Goal: Task Accomplishment & Management: Use online tool/utility

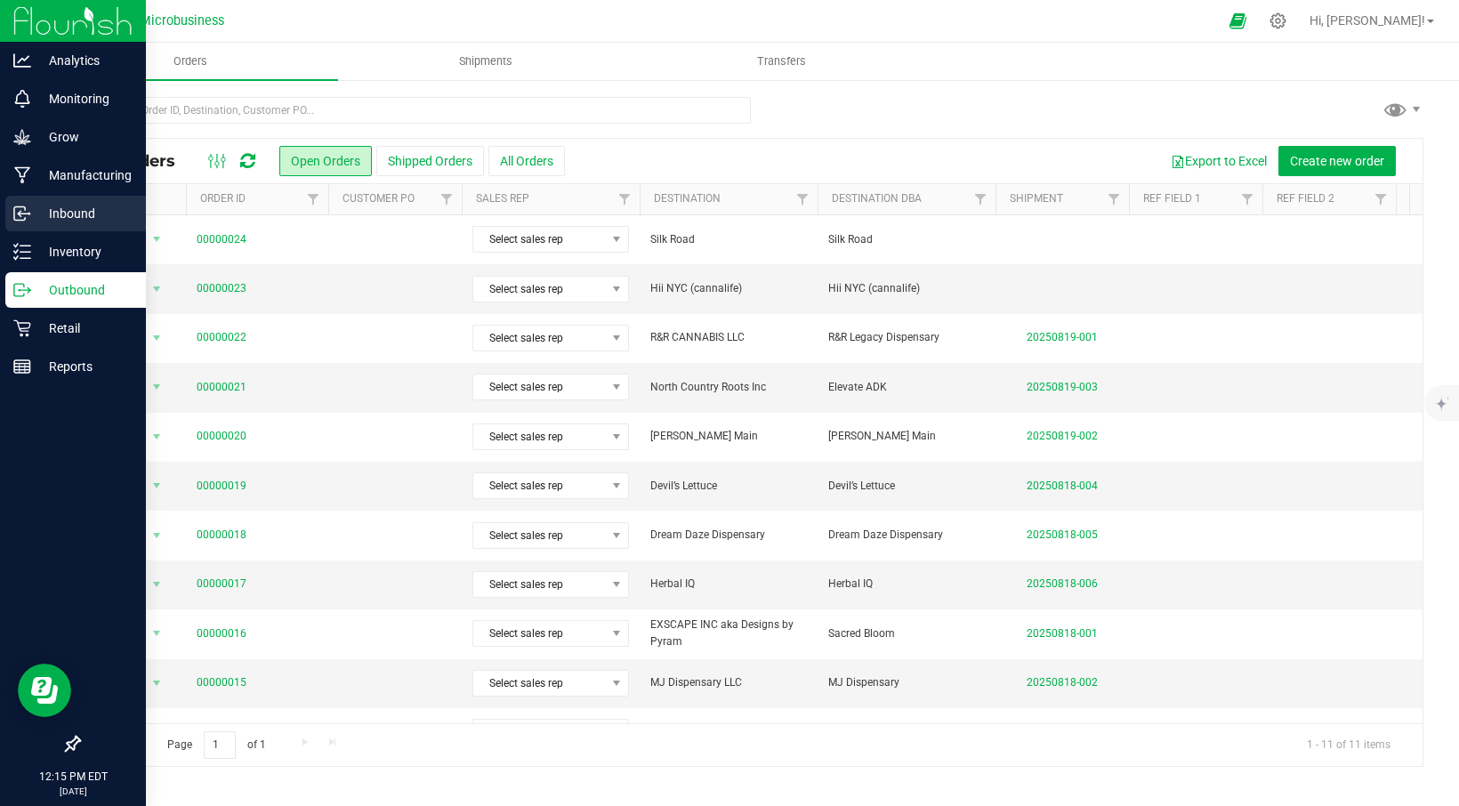
click at [66, 209] on p "Inbound" at bounding box center [84, 213] width 107 height 21
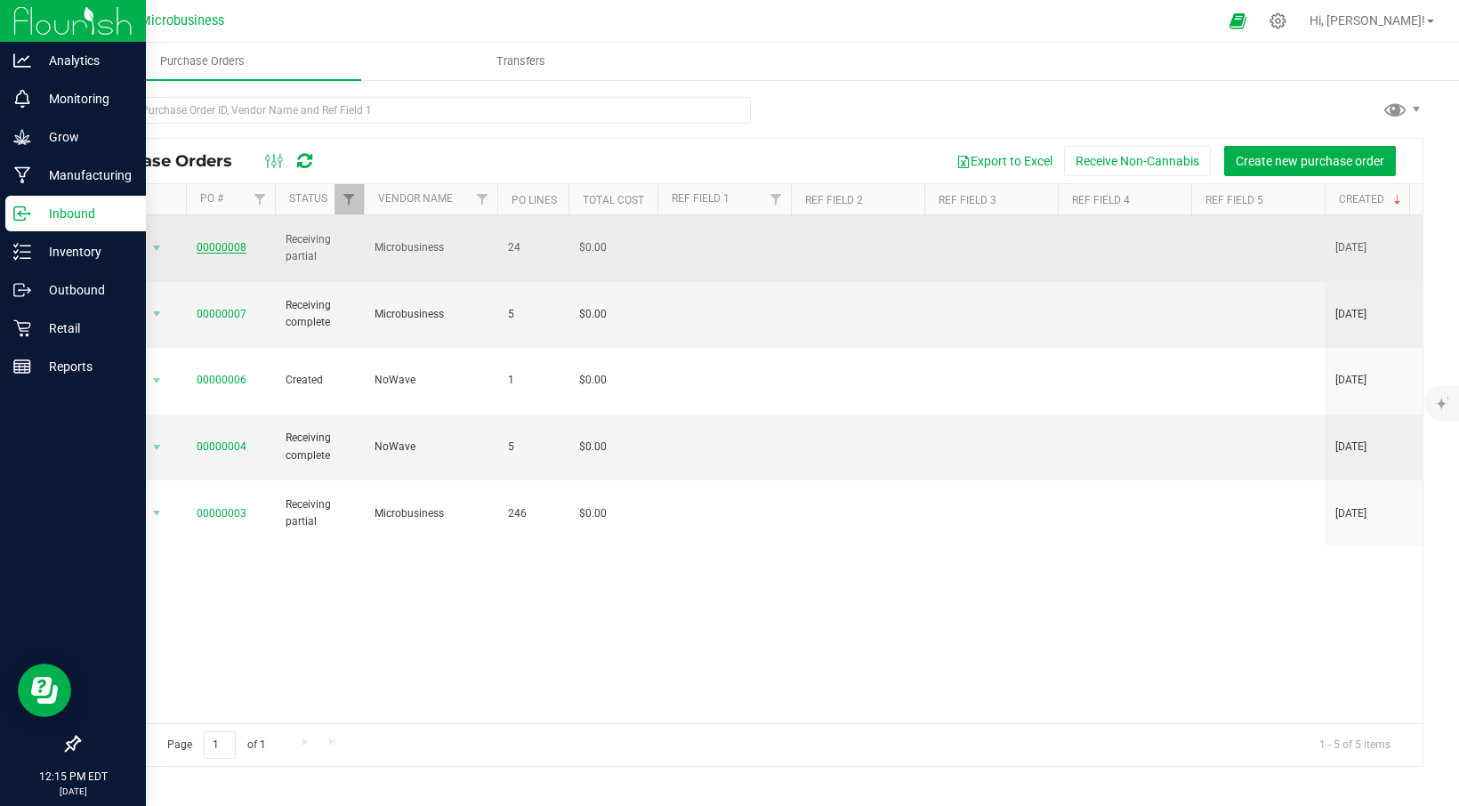
click at [236, 241] on link "00000008" at bounding box center [222, 247] width 50 height 12
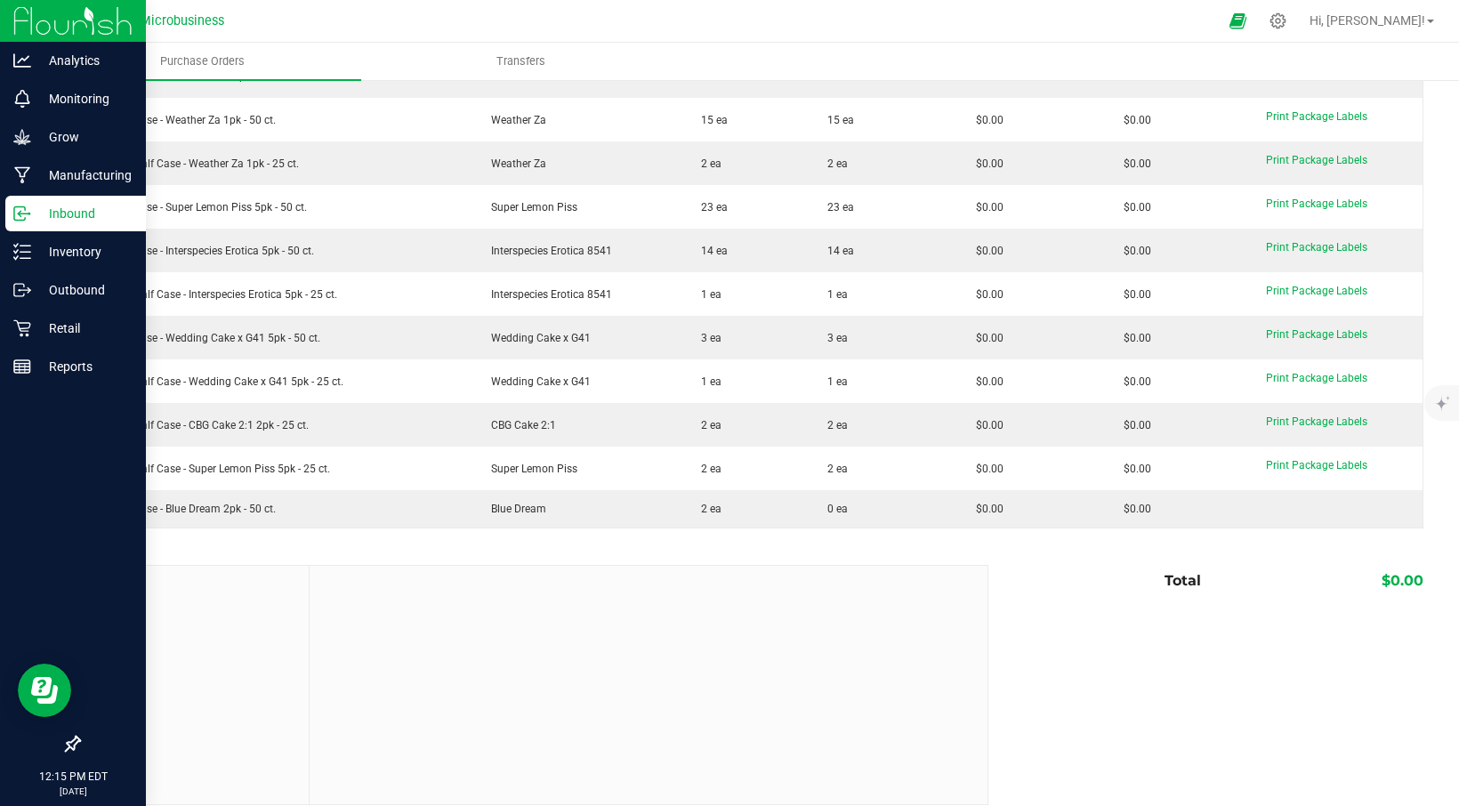
scroll to position [860, 0]
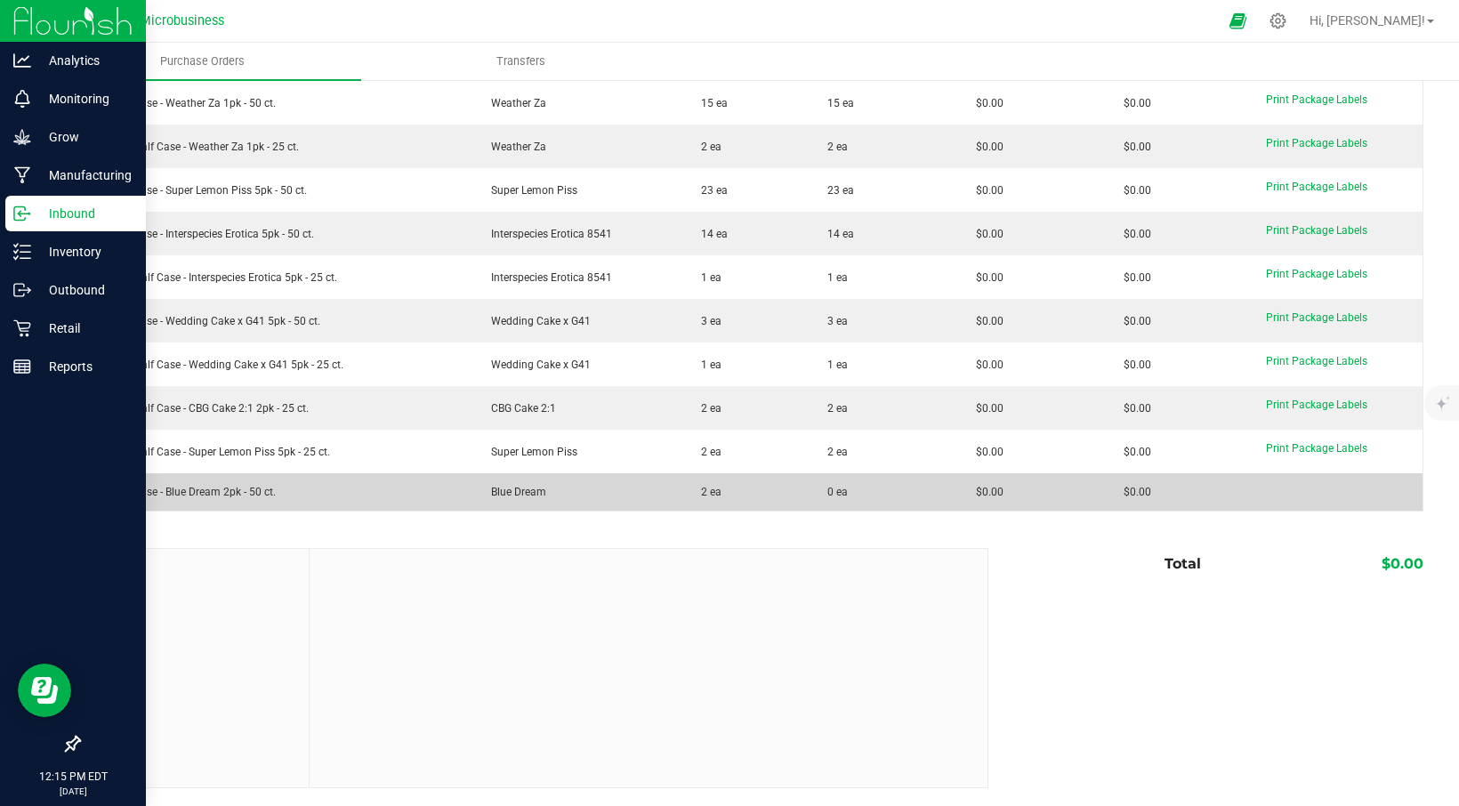
click at [306, 500] on td "Preroll Case - Blue Dream 2pk - 50 ct." at bounding box center [276, 491] width 392 height 37
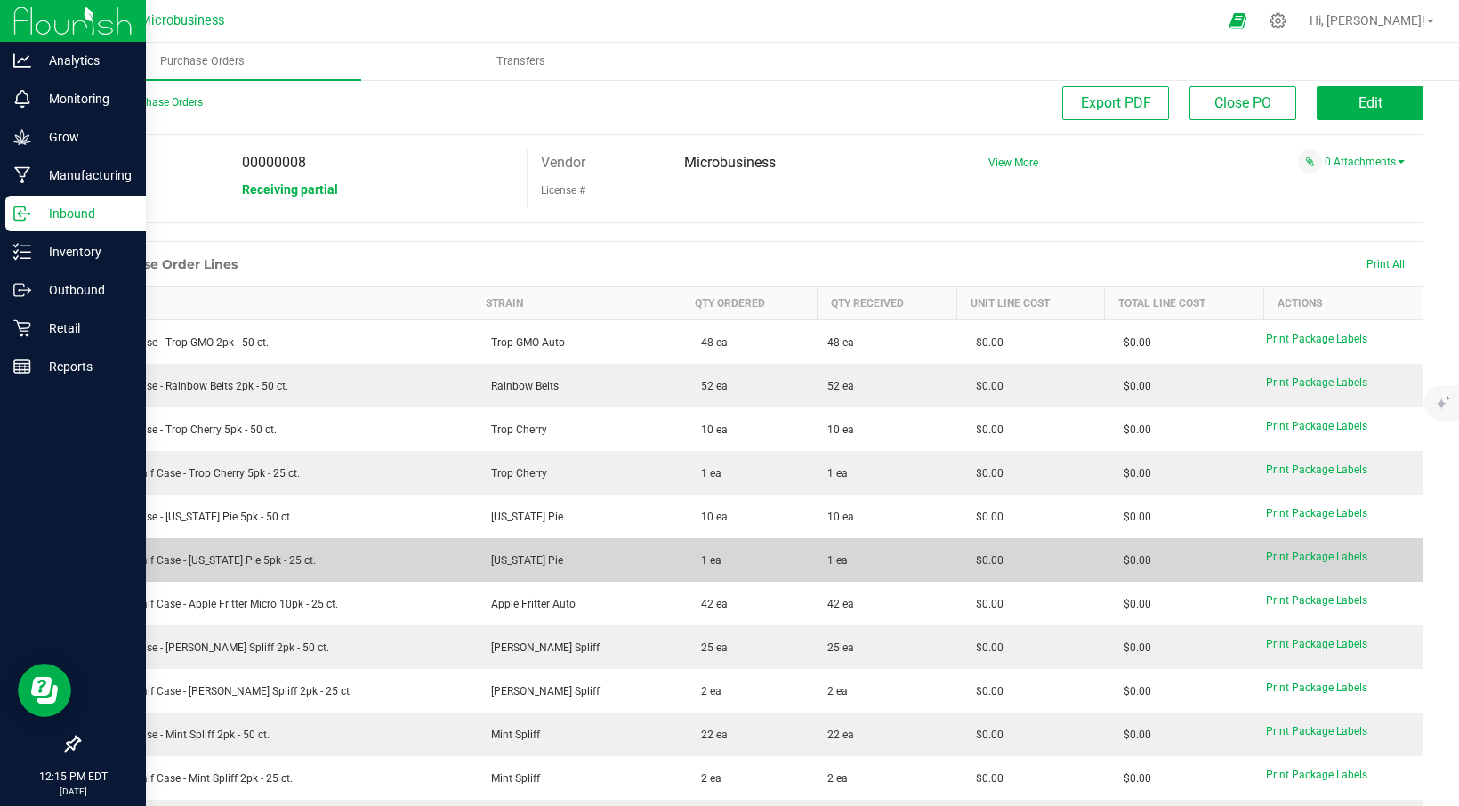
scroll to position [0, 0]
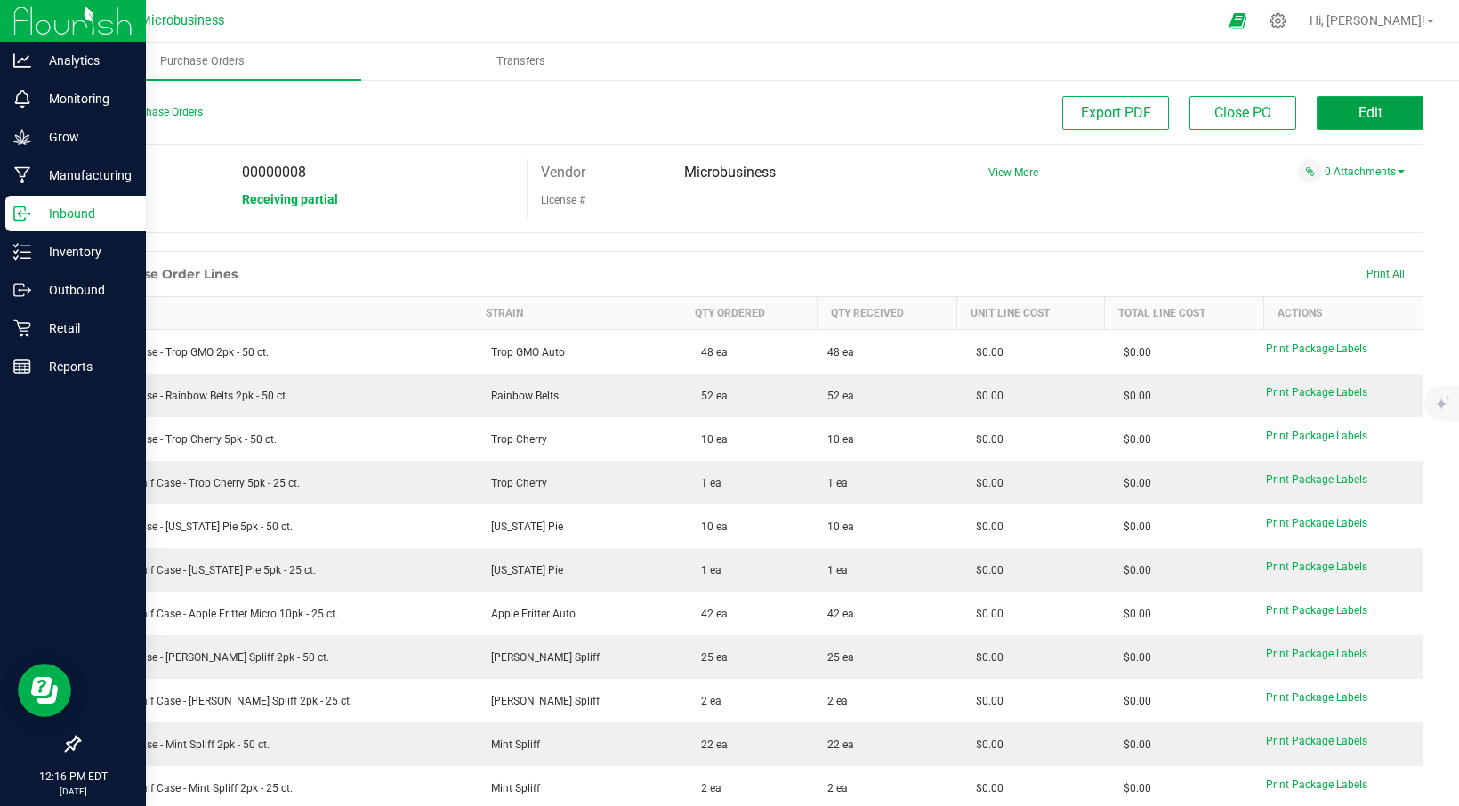
click at [1359, 109] on span "Edit" at bounding box center [1371, 112] width 24 height 17
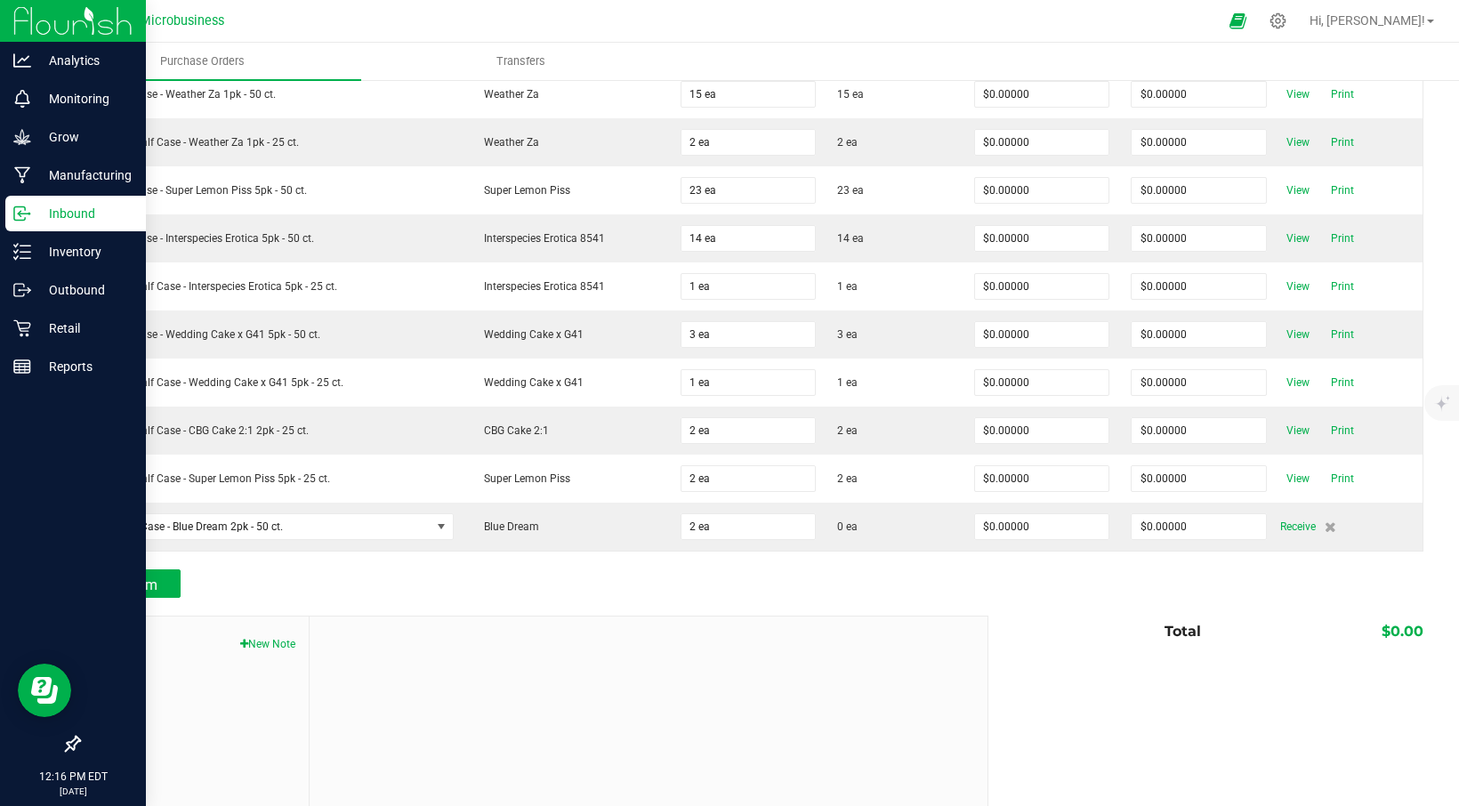
scroll to position [950, 0]
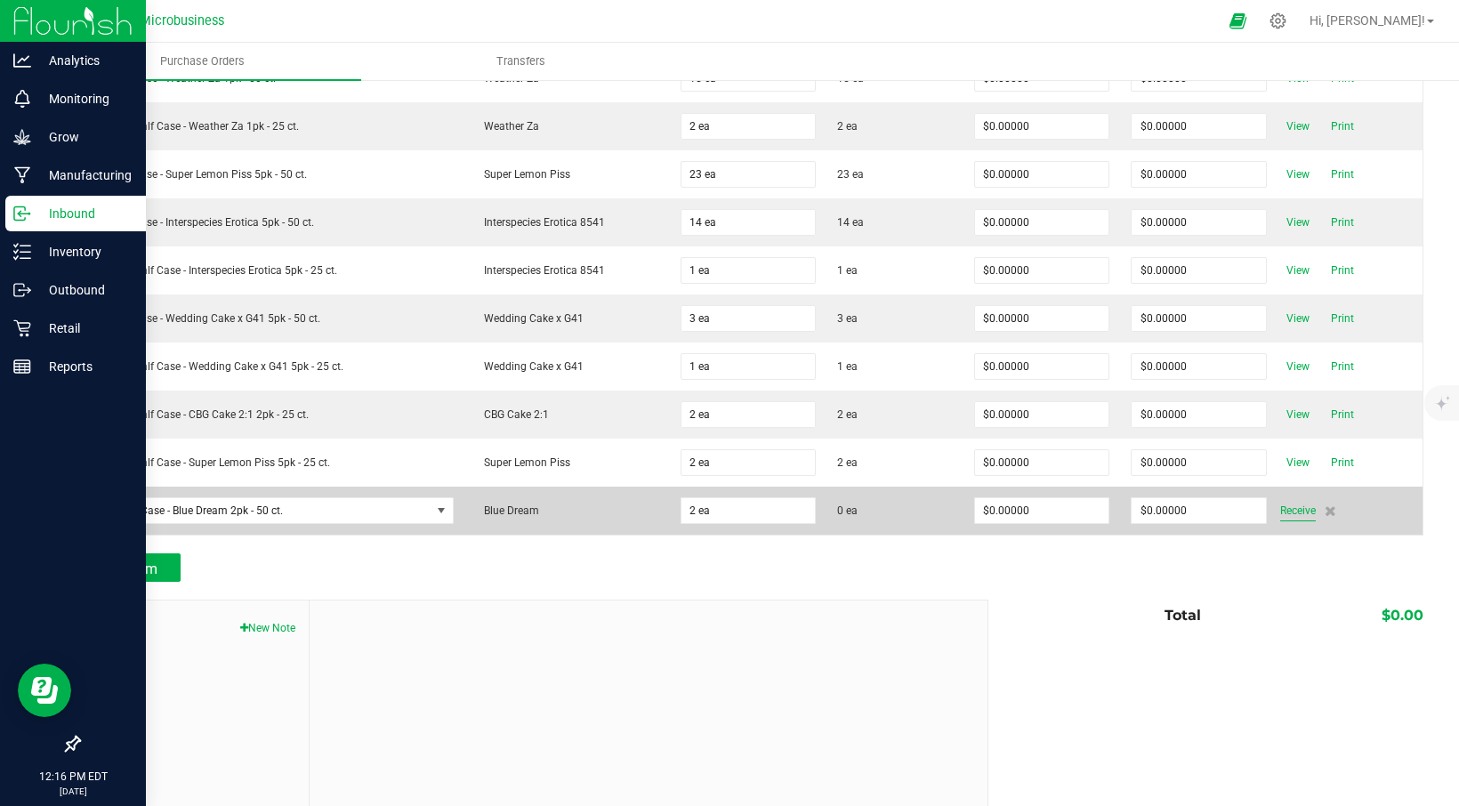
click at [1282, 510] on span "Receive" at bounding box center [1299, 510] width 36 height 21
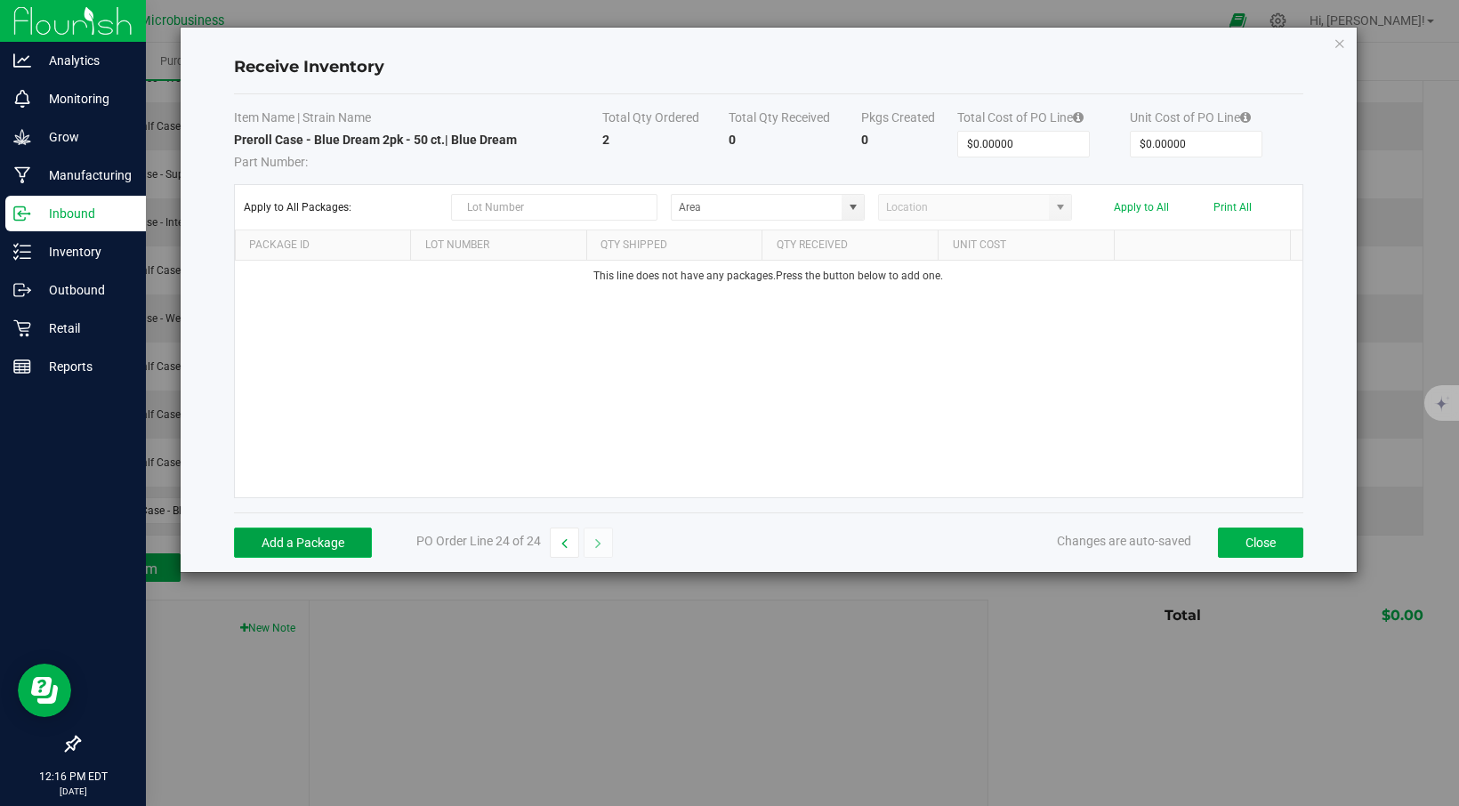
click at [307, 546] on button "Add a Package" at bounding box center [303, 543] width 138 height 30
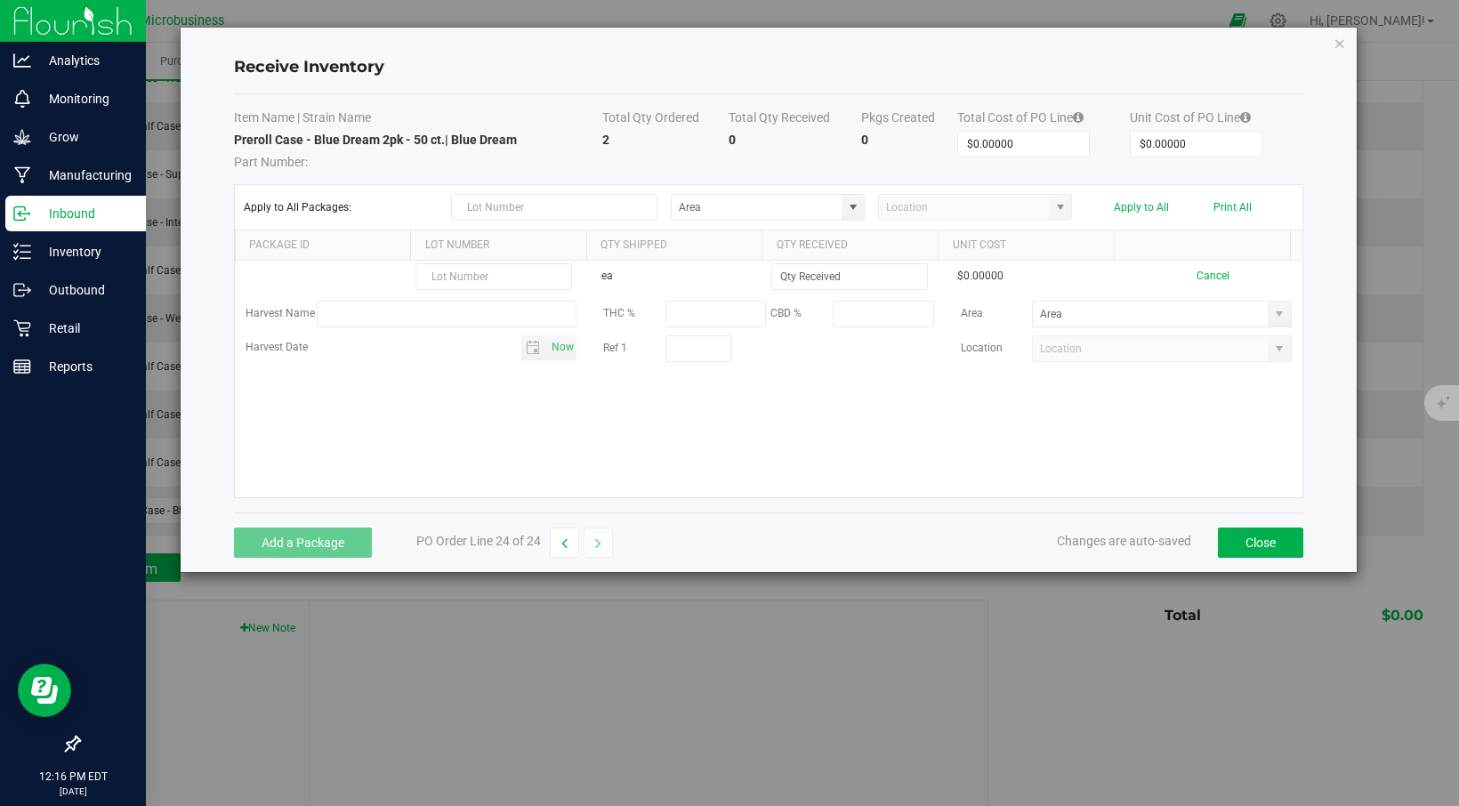
drag, startPoint x: 985, startPoint y: 52, endPoint x: 1067, endPoint y: 44, distance: 82.3
click at [1067, 44] on div "Receive Inventory" at bounding box center [769, 68] width 1070 height 53
click at [1344, 39] on icon "Close modal" at bounding box center [1340, 42] width 12 height 21
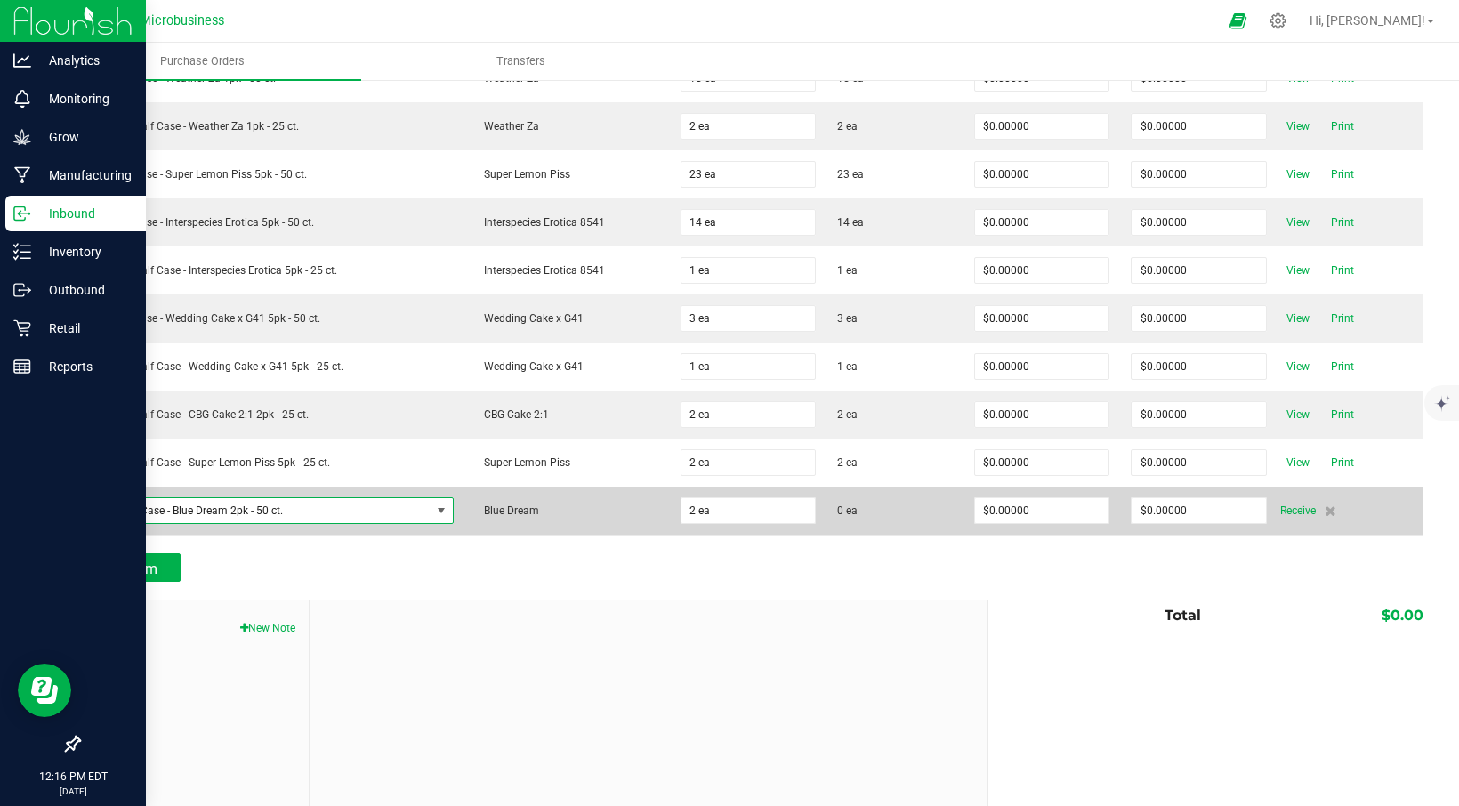
click at [434, 513] on span "NO DATA FOUND" at bounding box center [441, 511] width 14 height 14
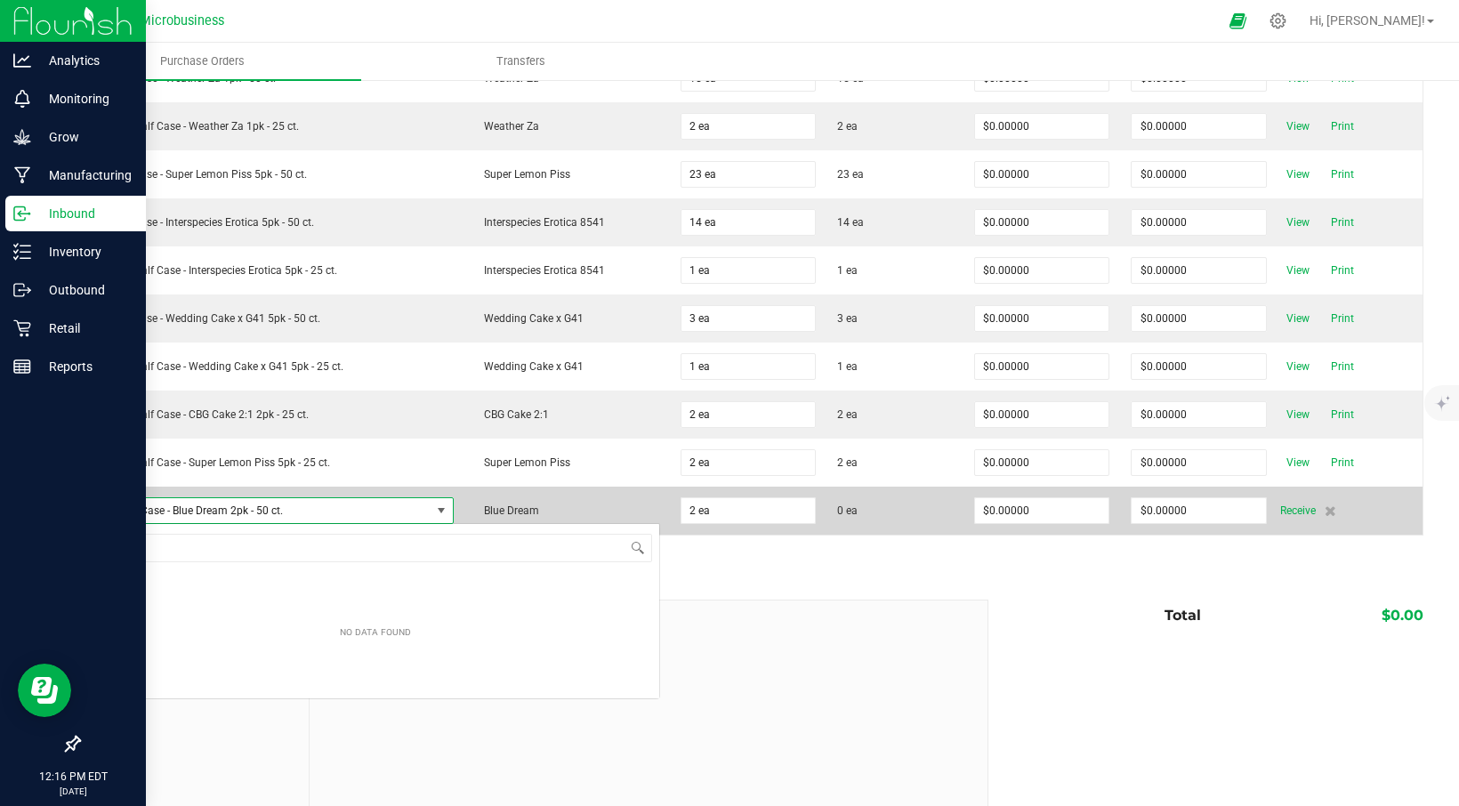
scroll to position [27, 348]
click at [434, 513] on span "NO DATA FOUND" at bounding box center [441, 511] width 14 height 14
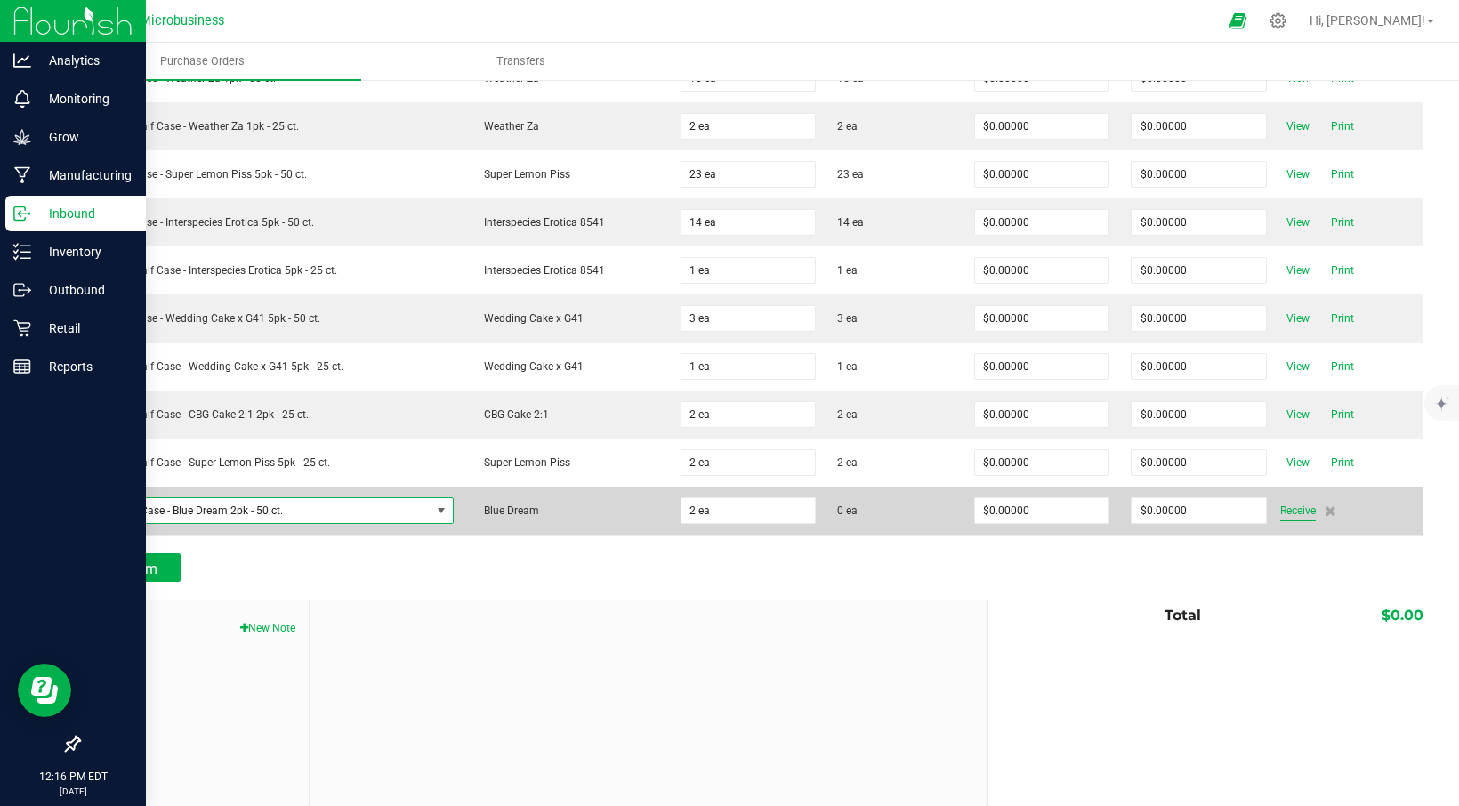
click at [1281, 501] on span "Receive" at bounding box center [1299, 510] width 36 height 21
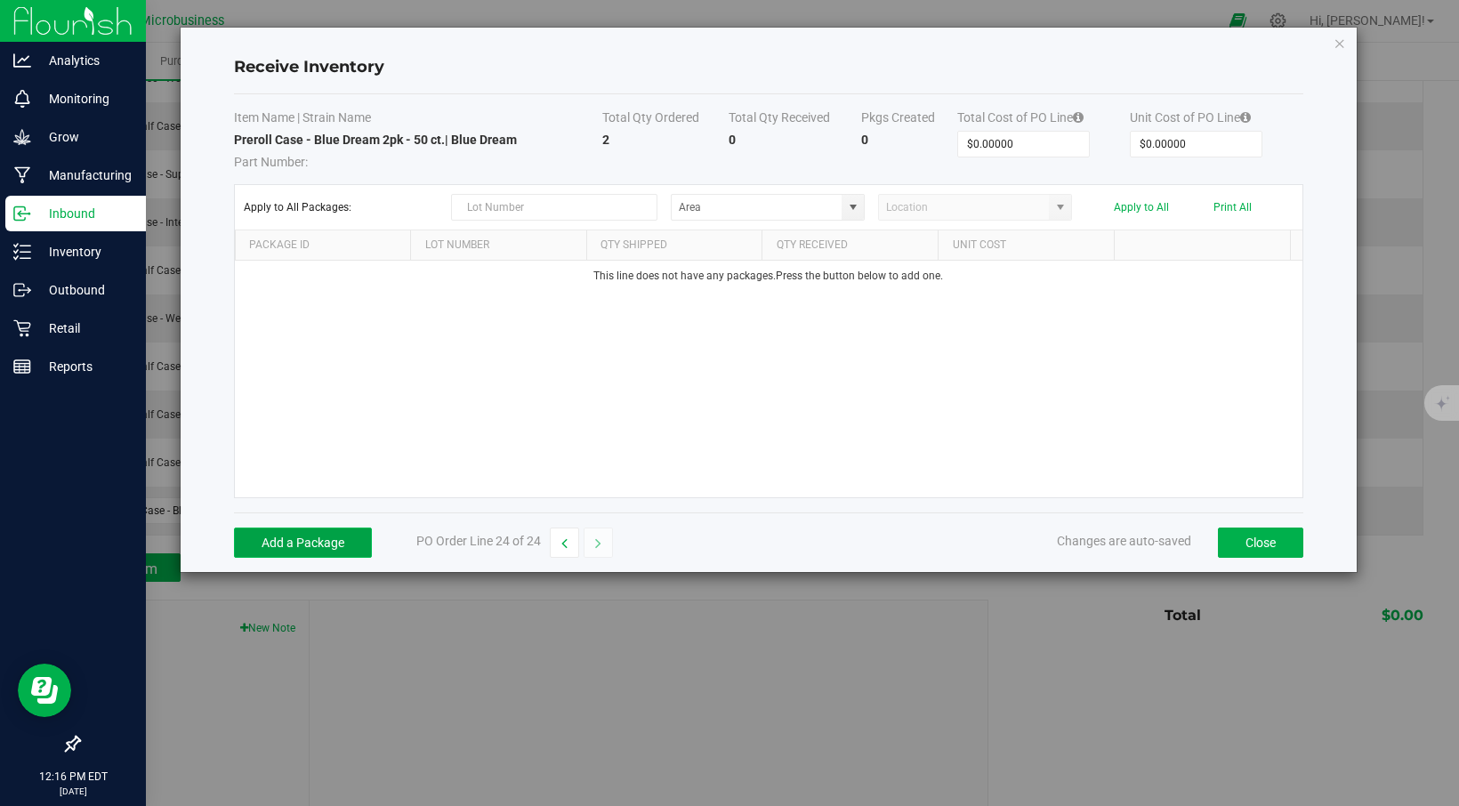
click at [327, 536] on button "Add a Package" at bounding box center [303, 543] width 138 height 30
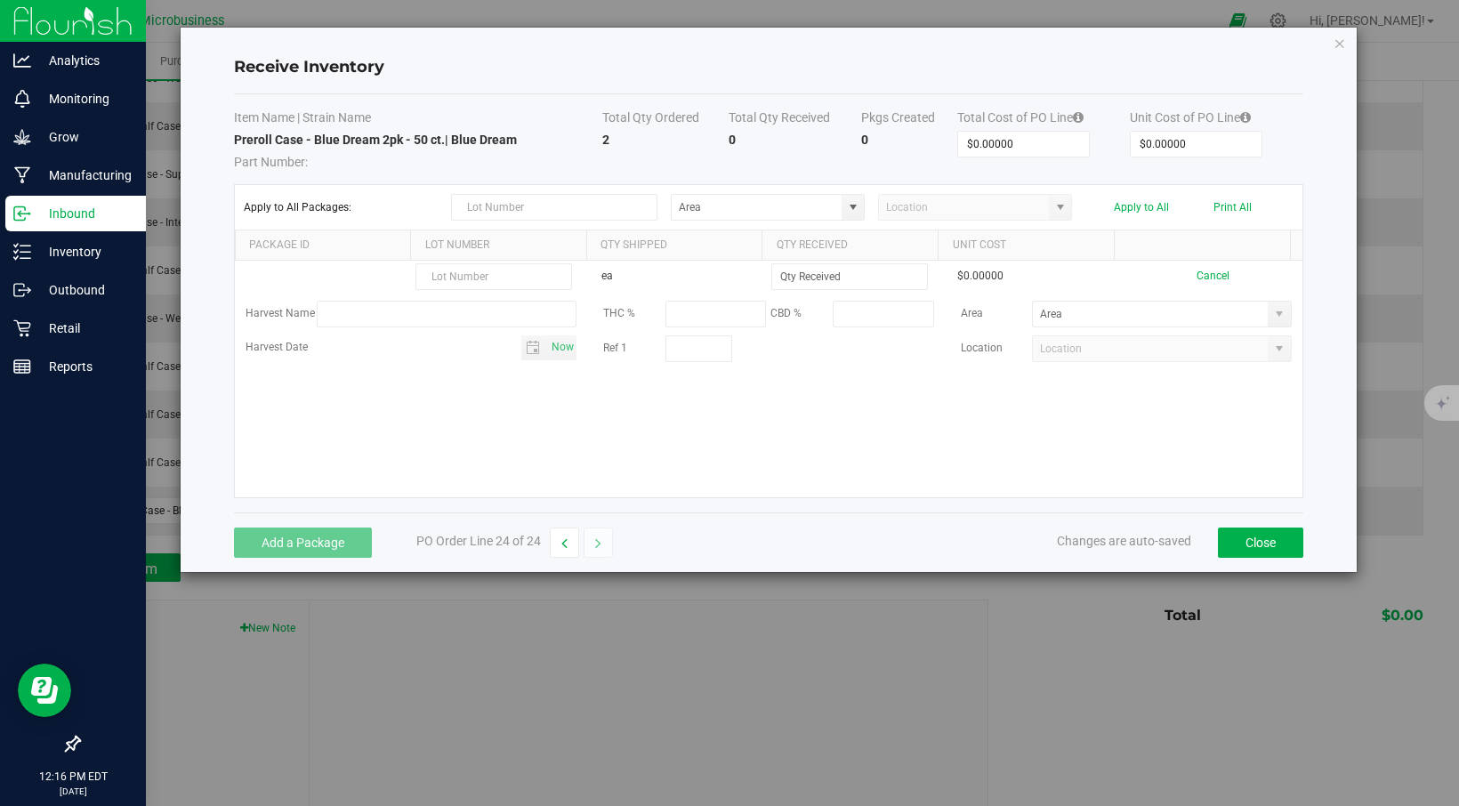
drag, startPoint x: 327, startPoint y: 536, endPoint x: 295, endPoint y: 410, distance: 129.5
click at [295, 410] on div "ea $0.00000 Cancel Harvest Name THC % CBD % Area Harvest Date Now Ref 1 Location" at bounding box center [769, 379] width 1068 height 237
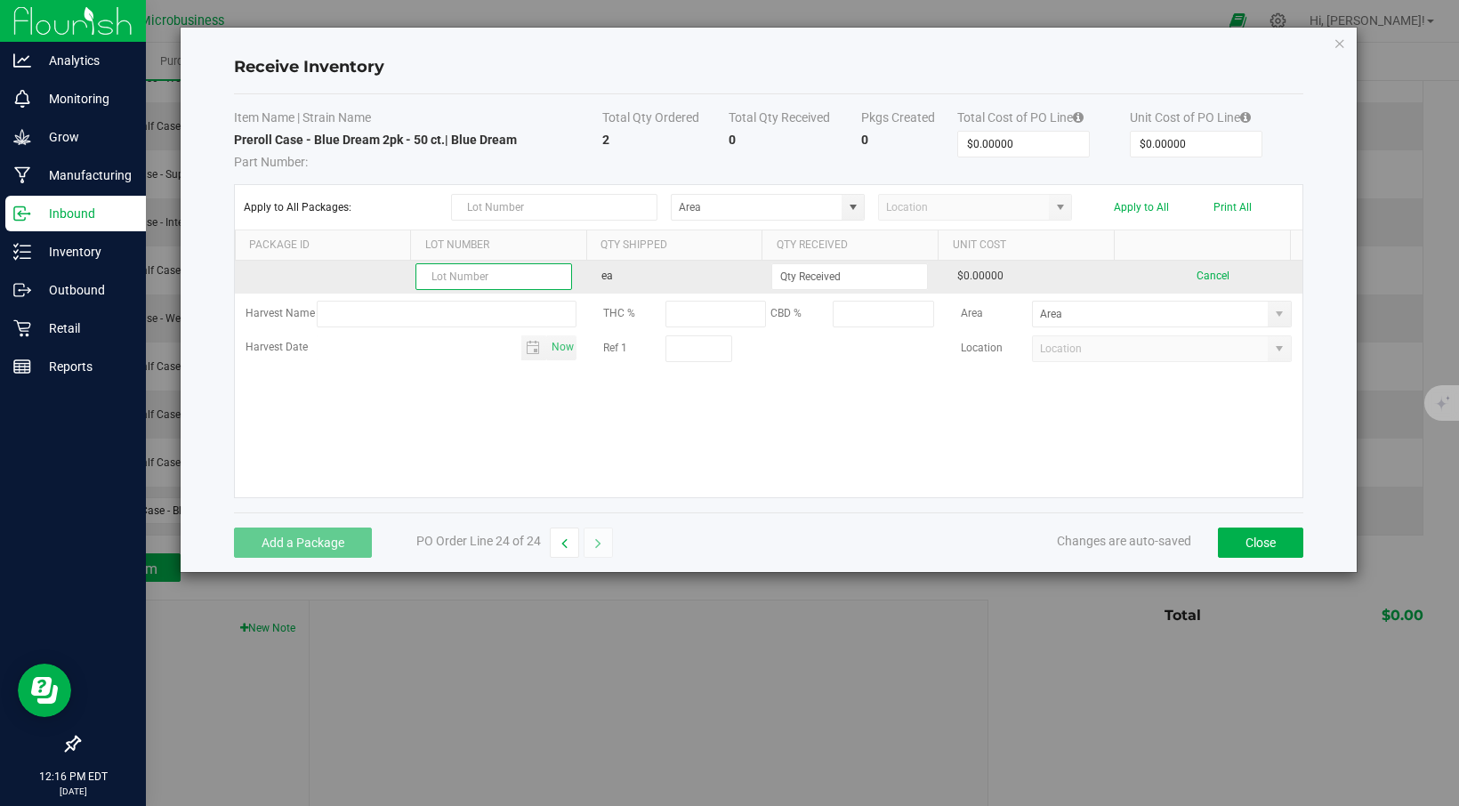
click at [446, 279] on input "text" at bounding box center [494, 276] width 157 height 27
type input "C05"
click at [793, 274] on input at bounding box center [849, 276] width 155 height 25
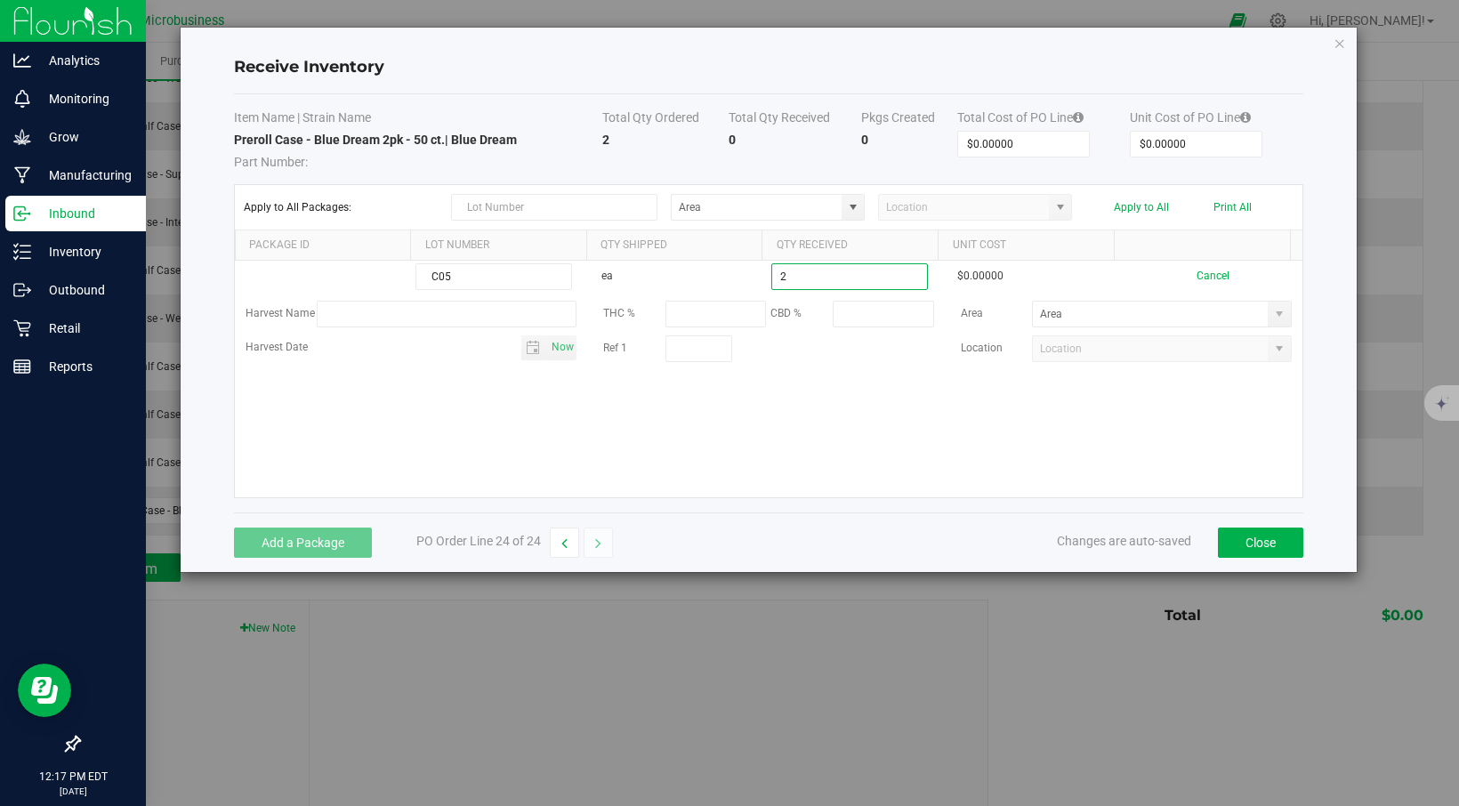
type input "2 ea"
click at [974, 540] on div "Add a Package PO Order Line 24 of 24 Changes are auto-saved Close" at bounding box center [769, 543] width 1070 height 60
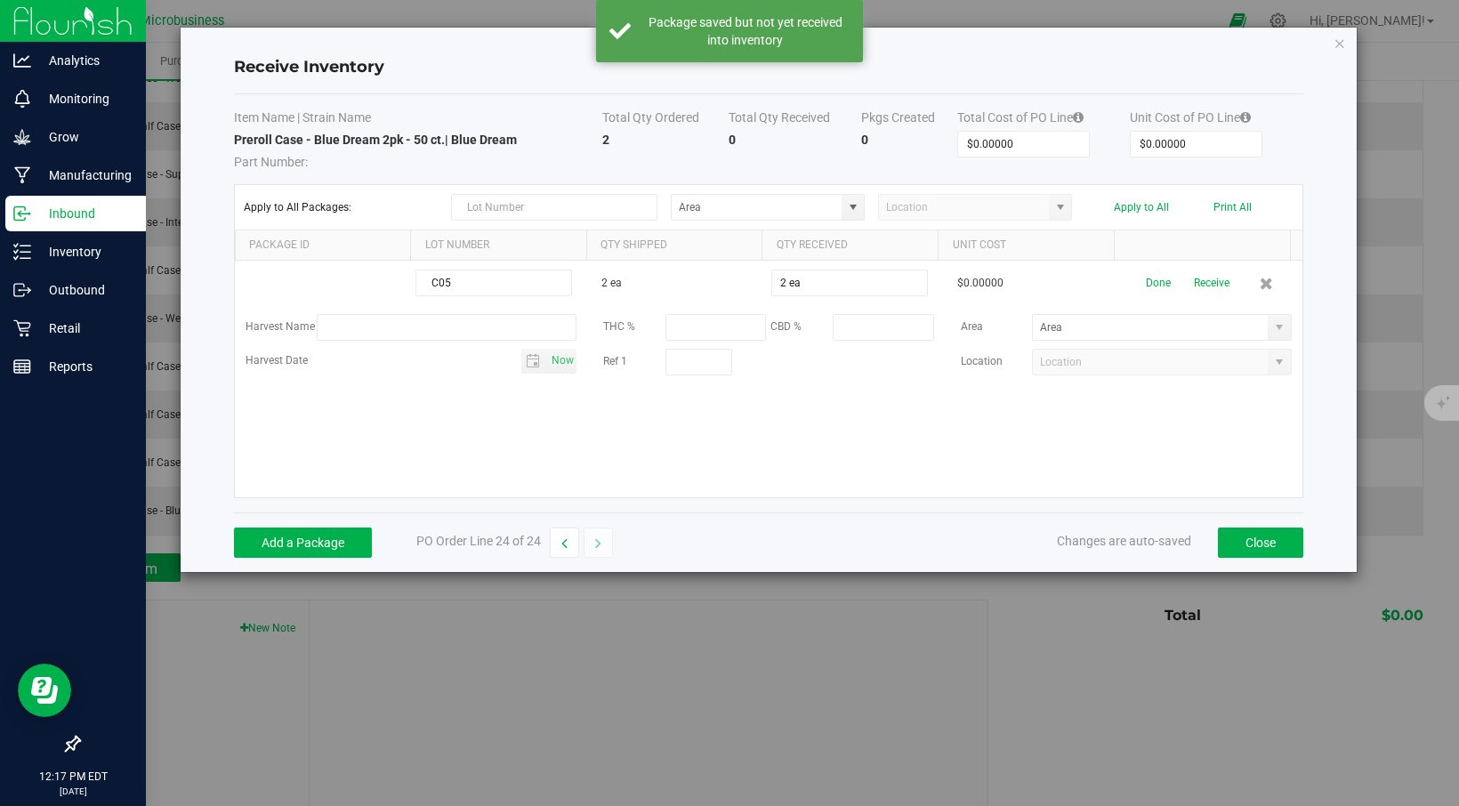
click at [1199, 284] on button "Receive" at bounding box center [1212, 283] width 36 height 31
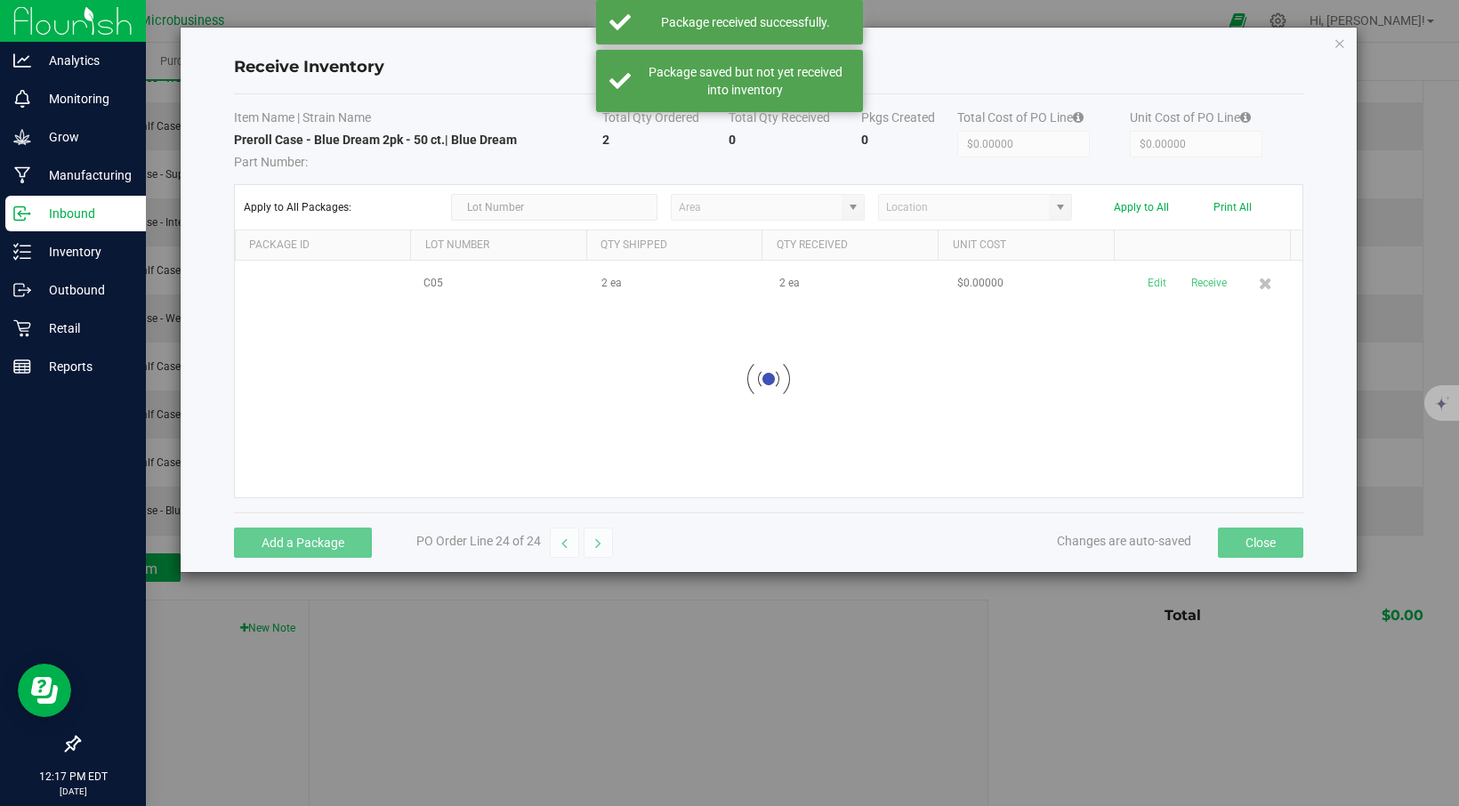
scroll to position [980, 0]
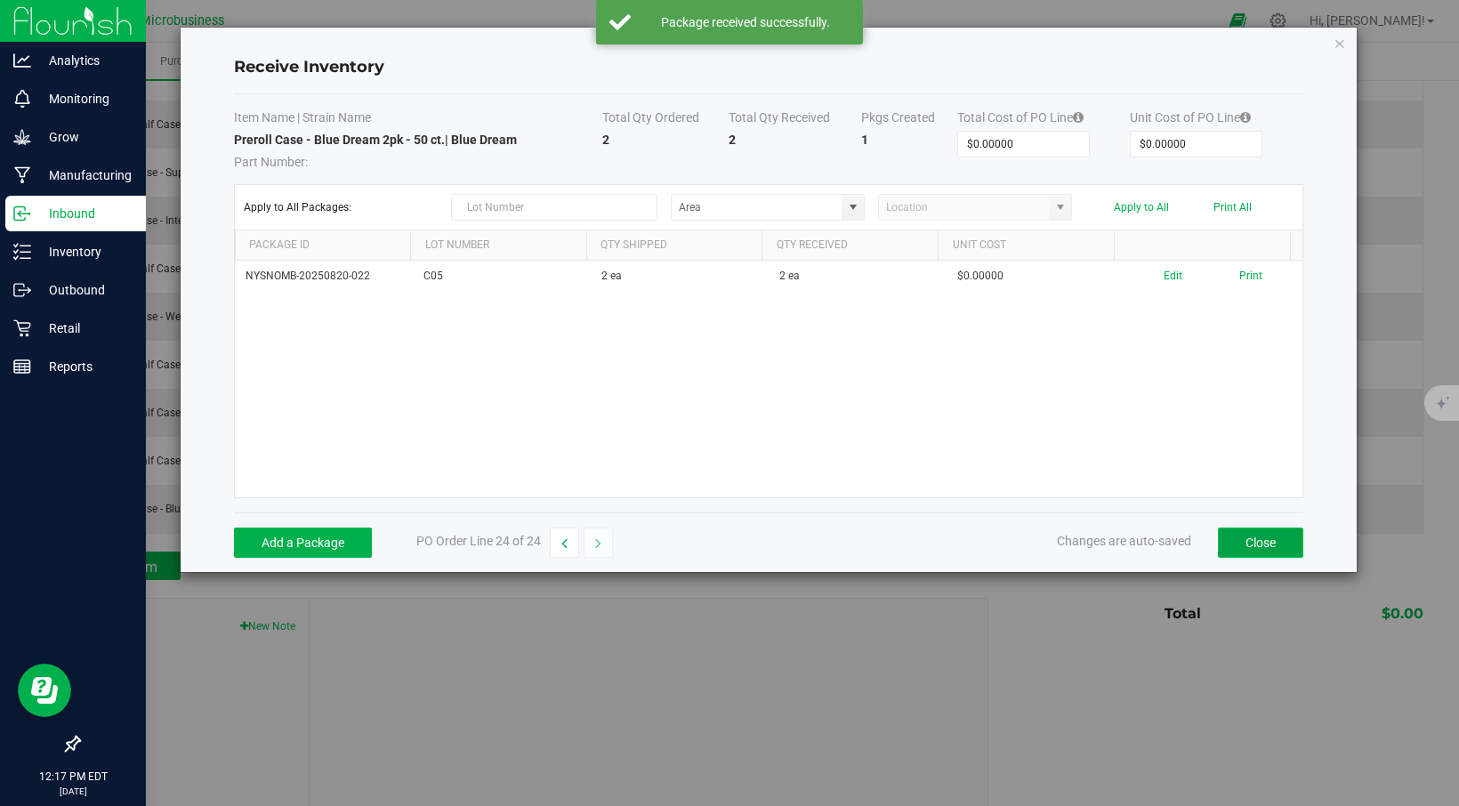
click at [1262, 539] on button "Close" at bounding box center [1260, 543] width 85 height 30
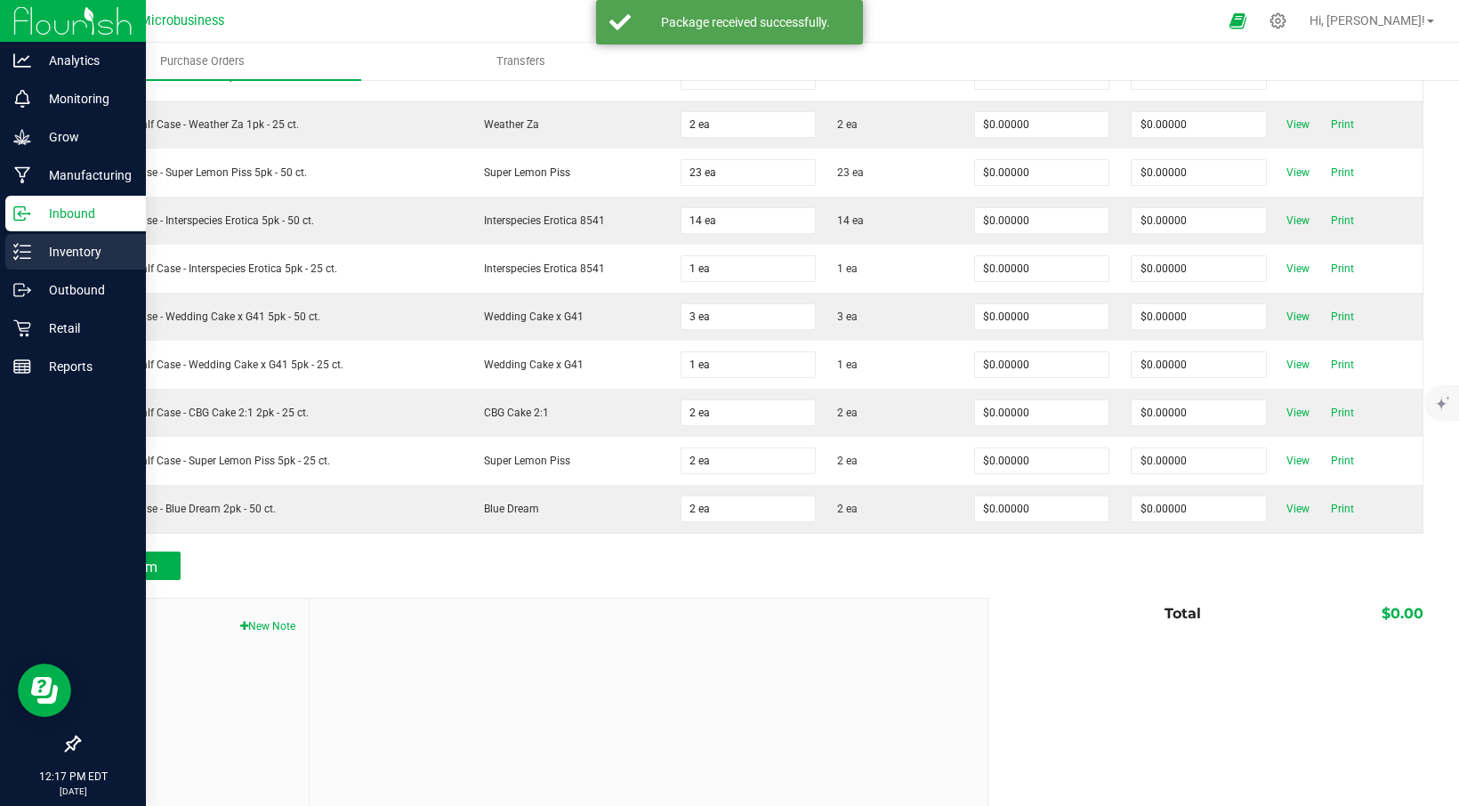
click at [67, 247] on p "Inventory" at bounding box center [84, 251] width 107 height 21
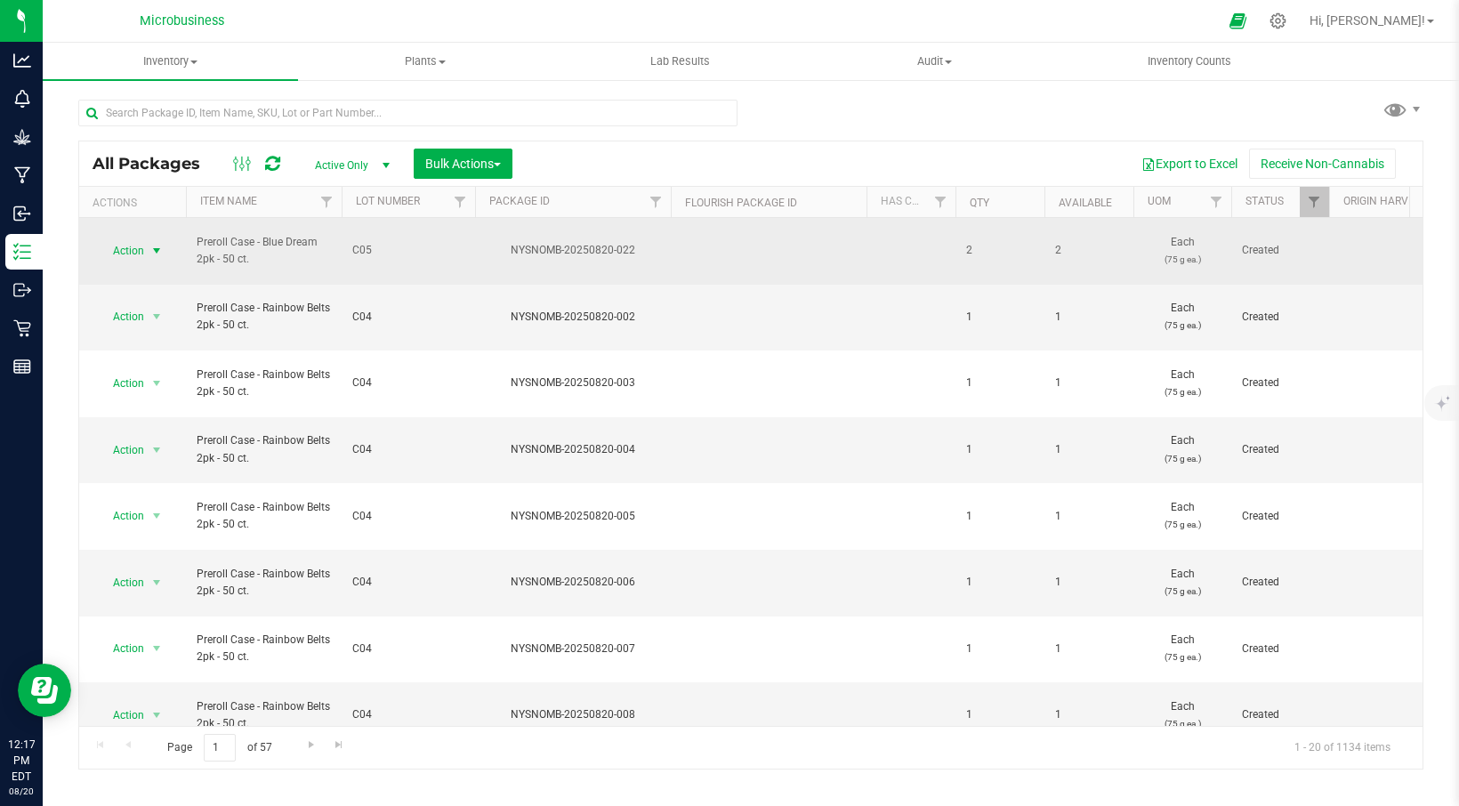
click at [156, 244] on span "select" at bounding box center [157, 251] width 14 height 14
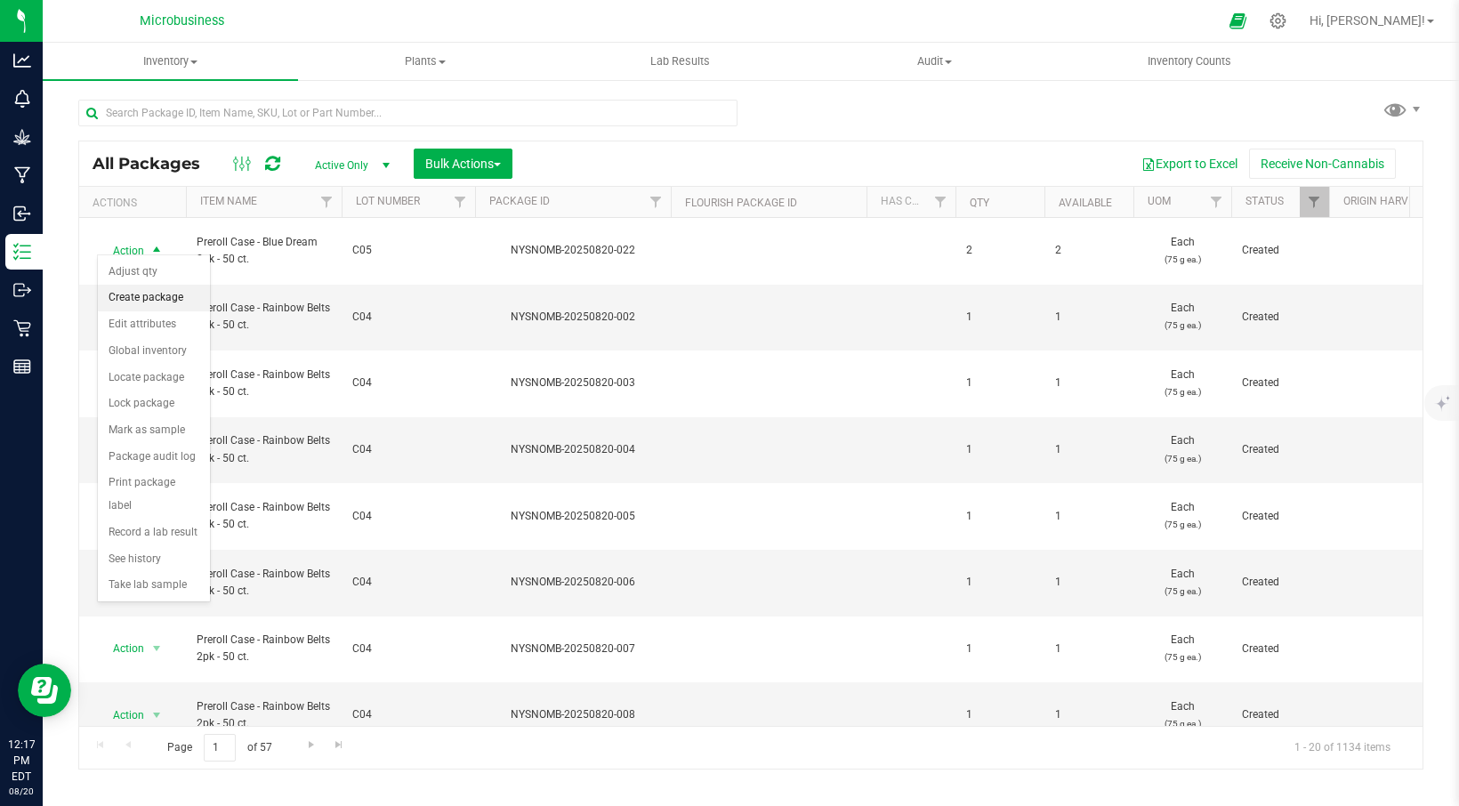
click at [150, 292] on li "Create package" at bounding box center [154, 298] width 112 height 27
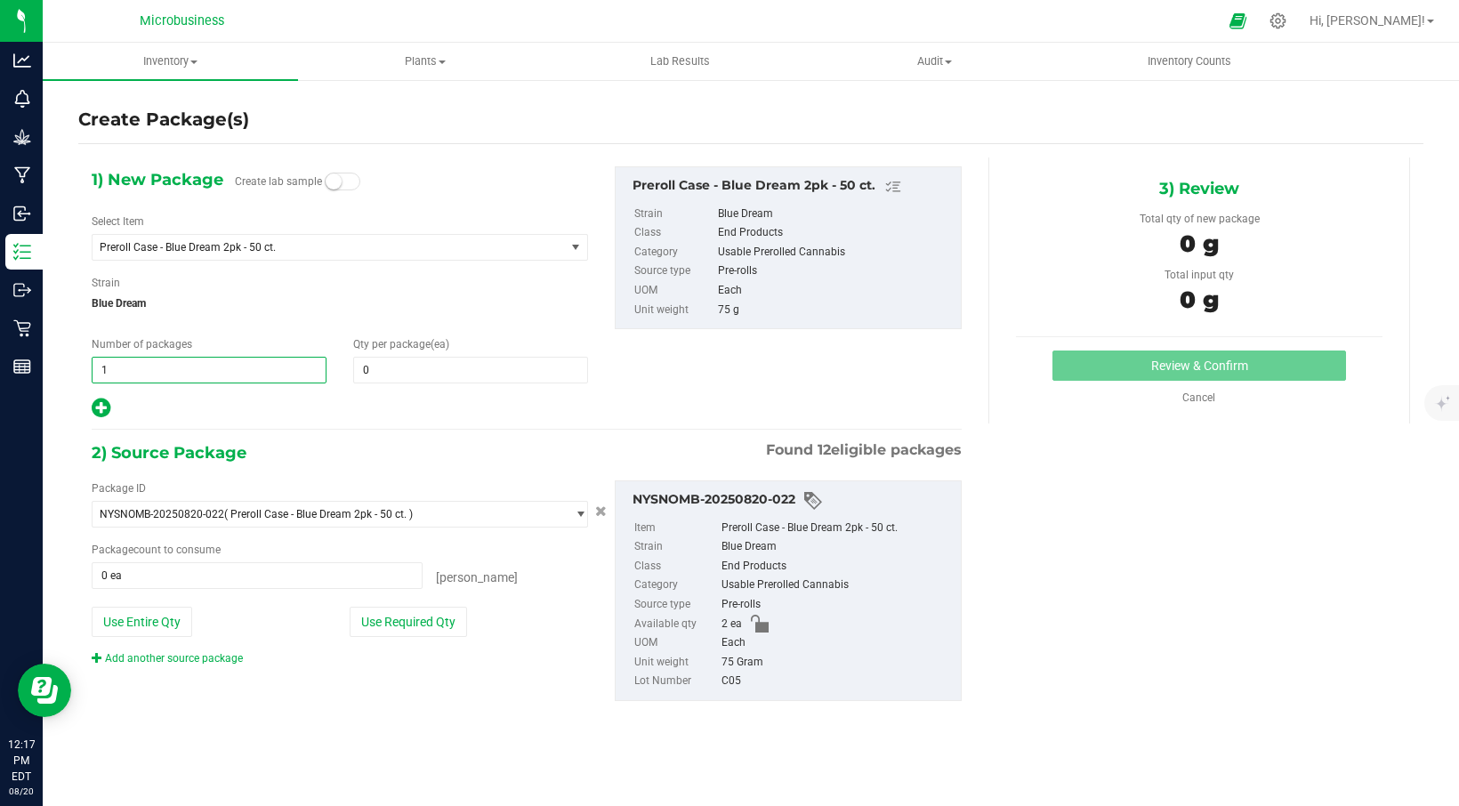
drag, startPoint x: 125, startPoint y: 357, endPoint x: 97, endPoint y: 364, distance: 29.4
click at [97, 364] on span "1 1" at bounding box center [209, 370] width 235 height 27
type input "2"
click at [358, 368] on span at bounding box center [470, 370] width 235 height 27
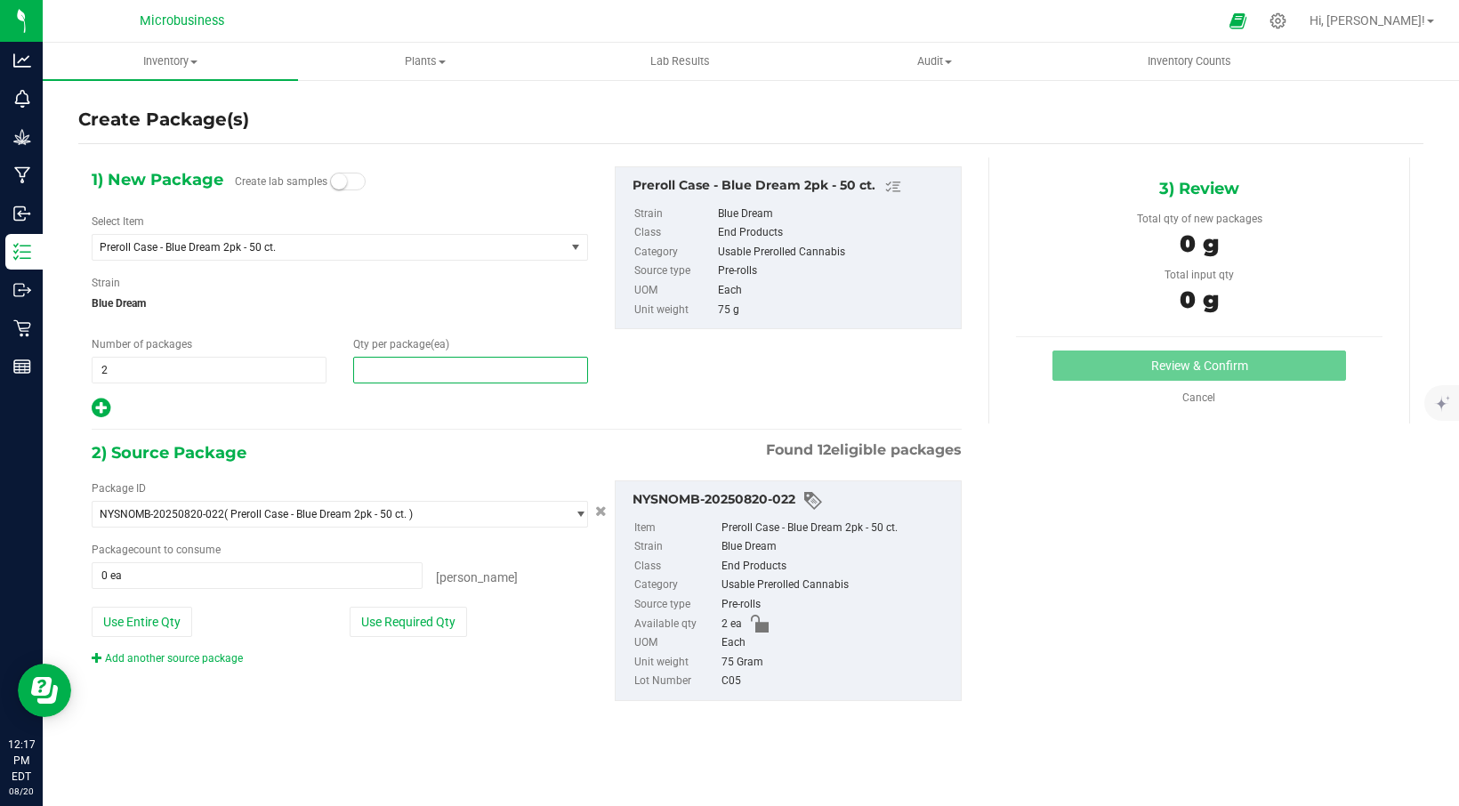
type input "1"
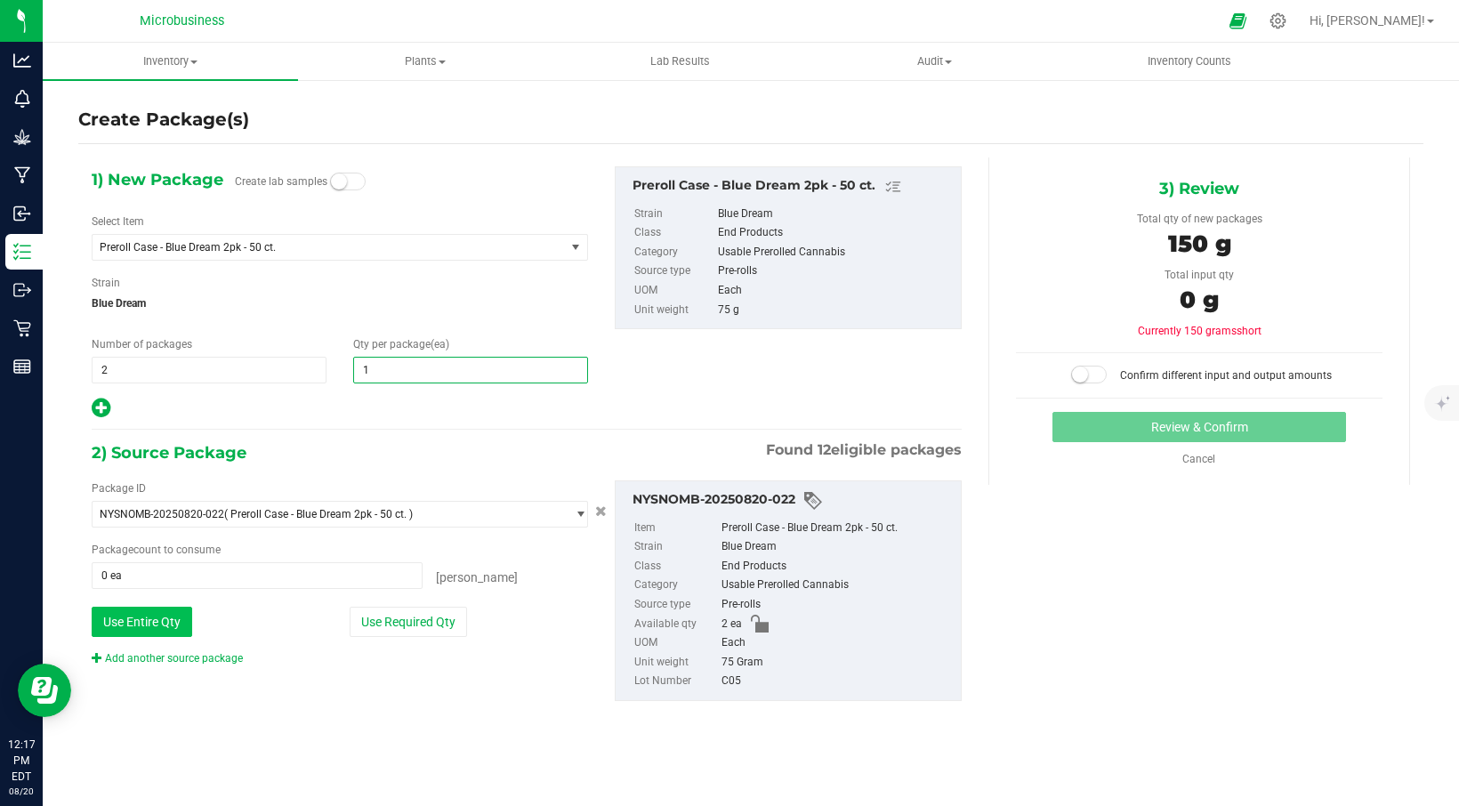
type input "1"
click at [144, 628] on button "Use Entire Qty" at bounding box center [142, 622] width 101 height 30
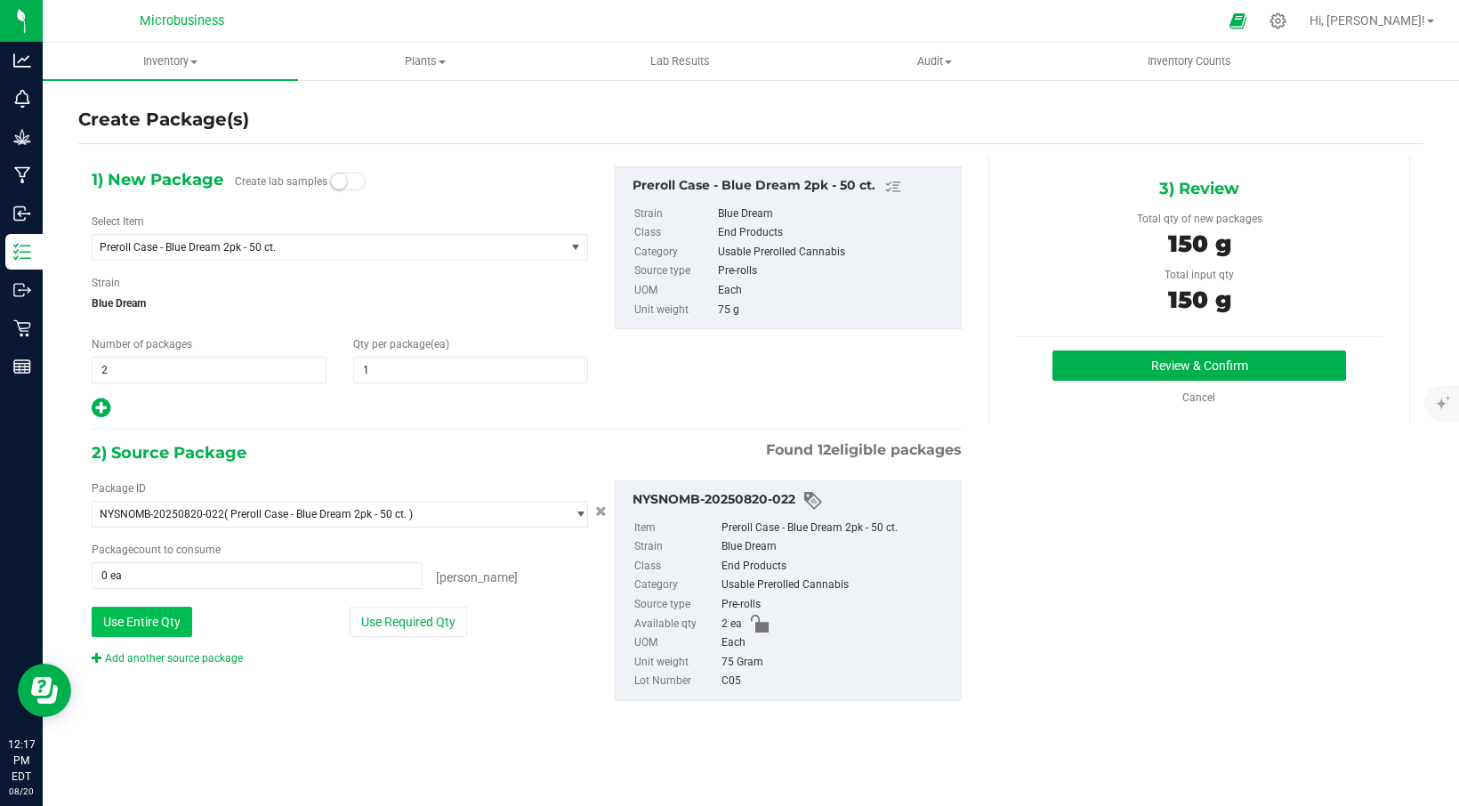
type input "2 ea"
click at [1197, 358] on button "Review & Confirm" at bounding box center [1200, 366] width 294 height 30
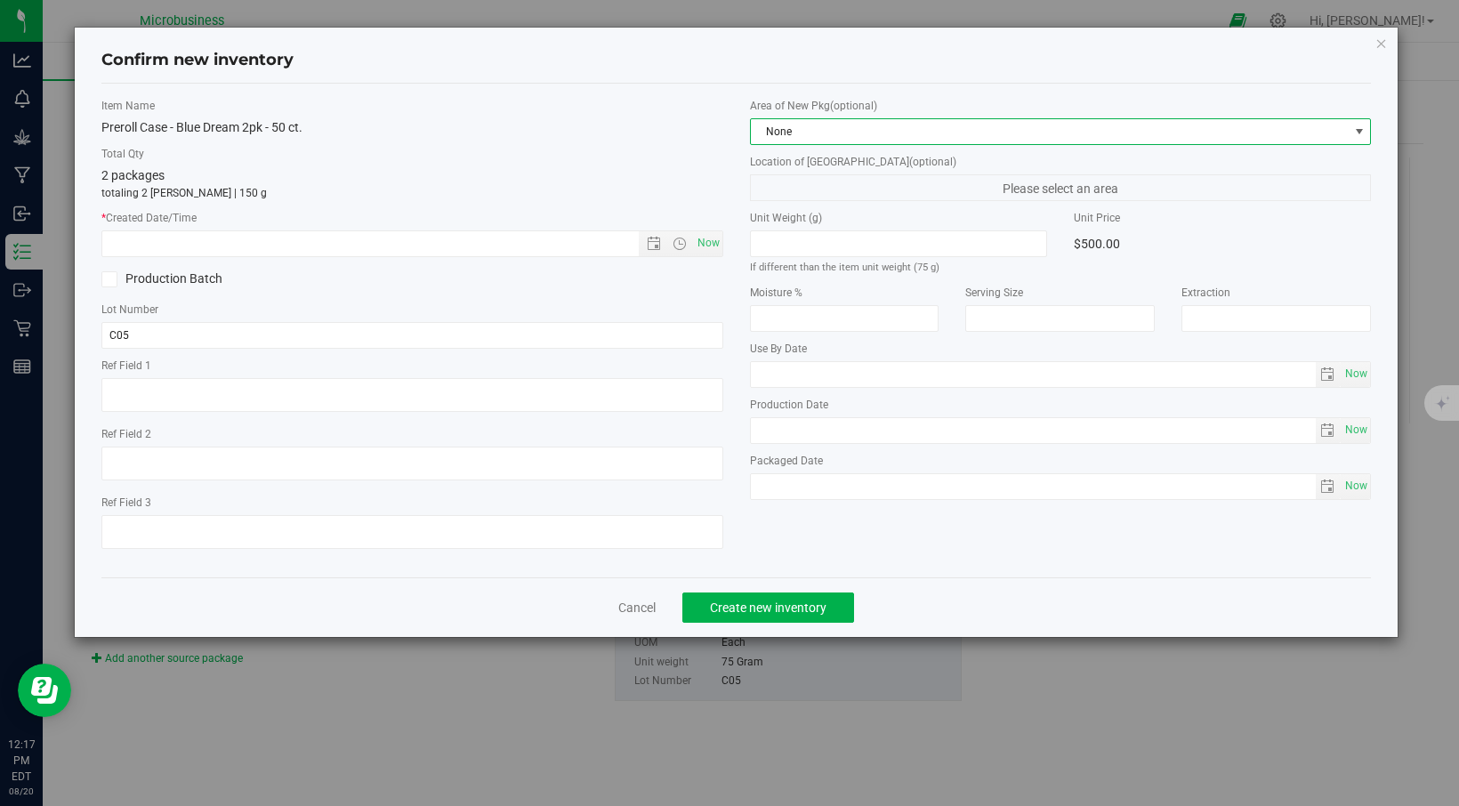
click at [1355, 125] on span at bounding box center [1360, 132] width 14 height 14
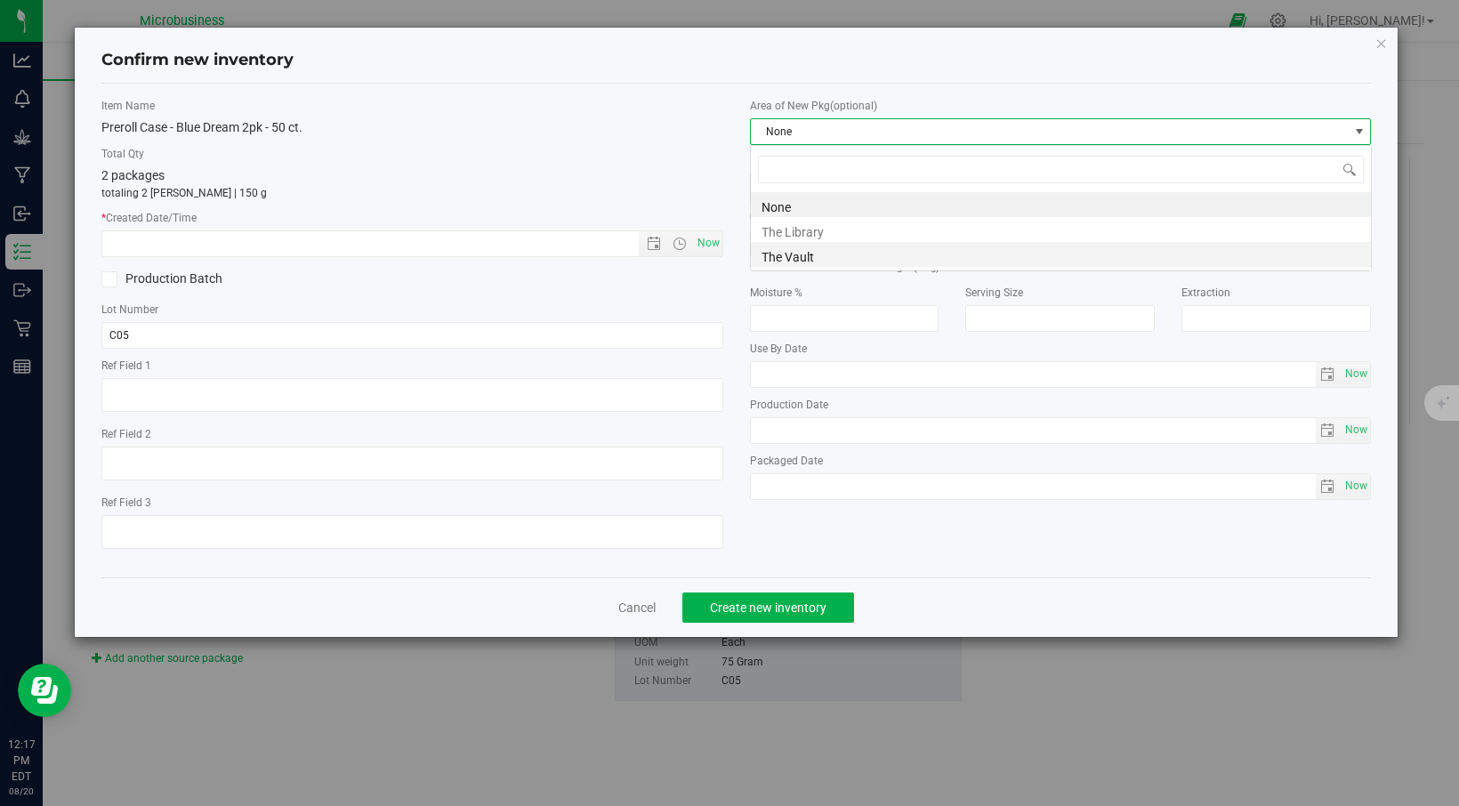
scroll to position [27, 622]
click at [962, 263] on li "The Vault" at bounding box center [1061, 254] width 620 height 25
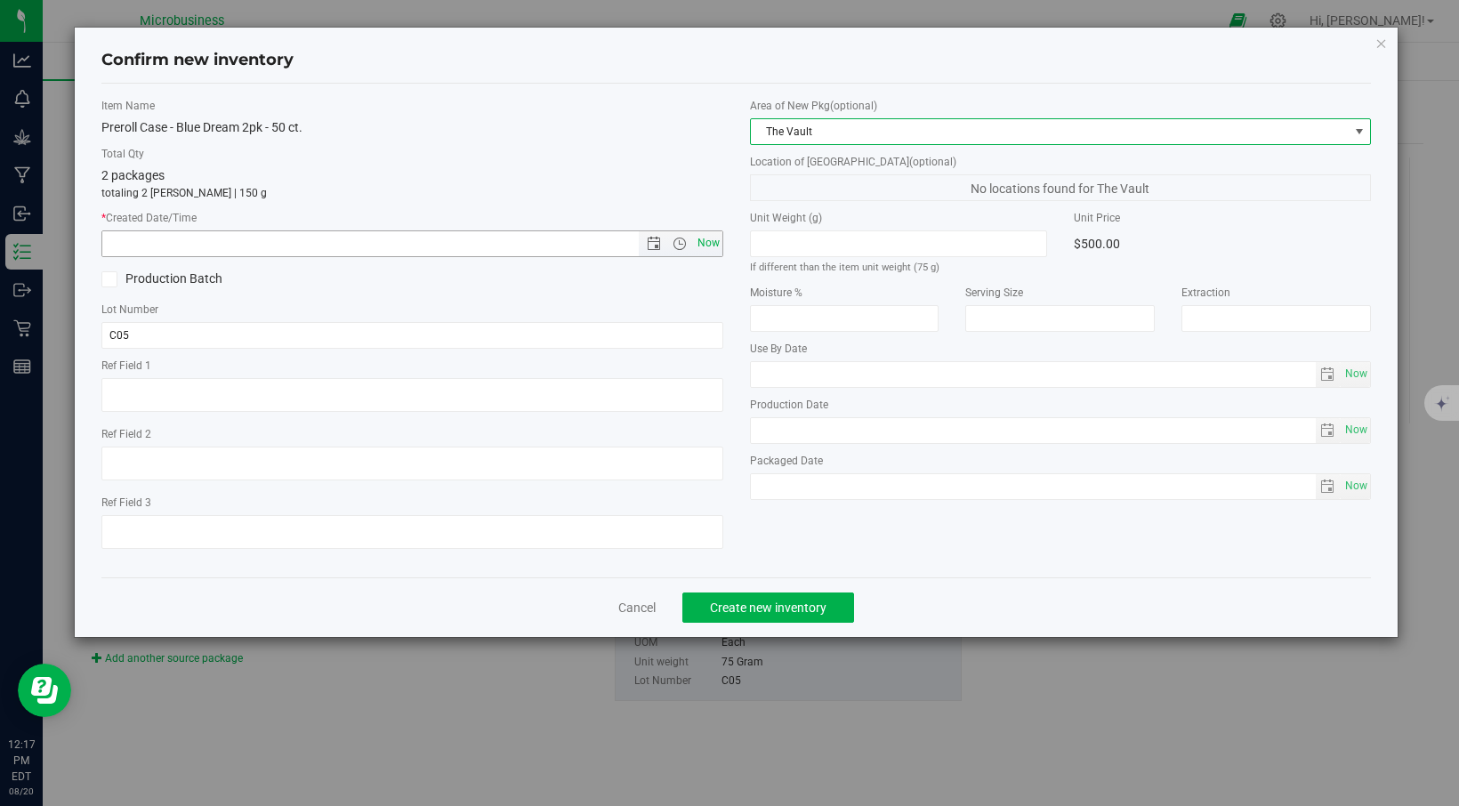
click at [715, 249] on span "Now" at bounding box center [708, 243] width 30 height 26
type input "[DATE] 12:17 PM"
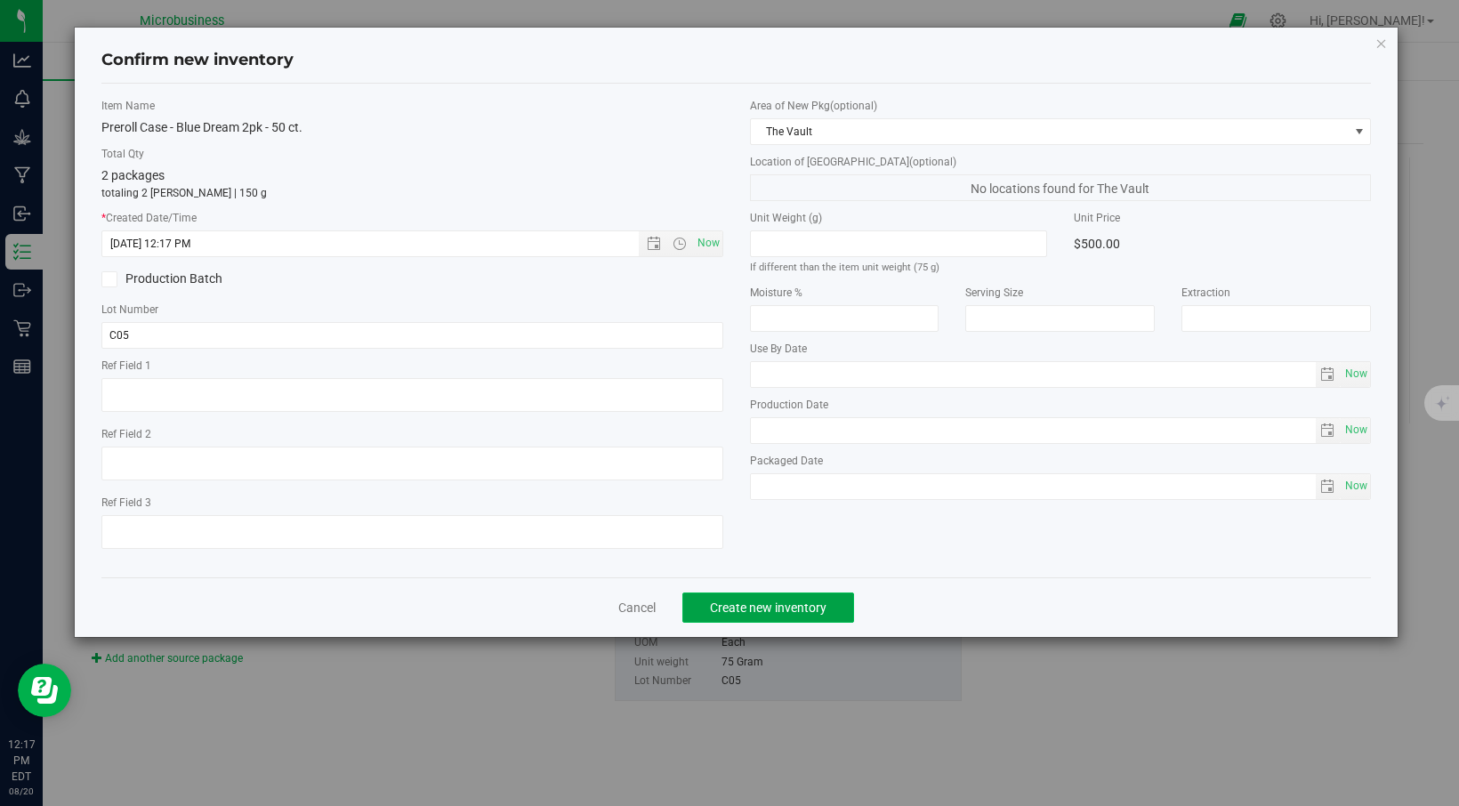
click at [788, 606] on span "Create new inventory" at bounding box center [768, 608] width 117 height 14
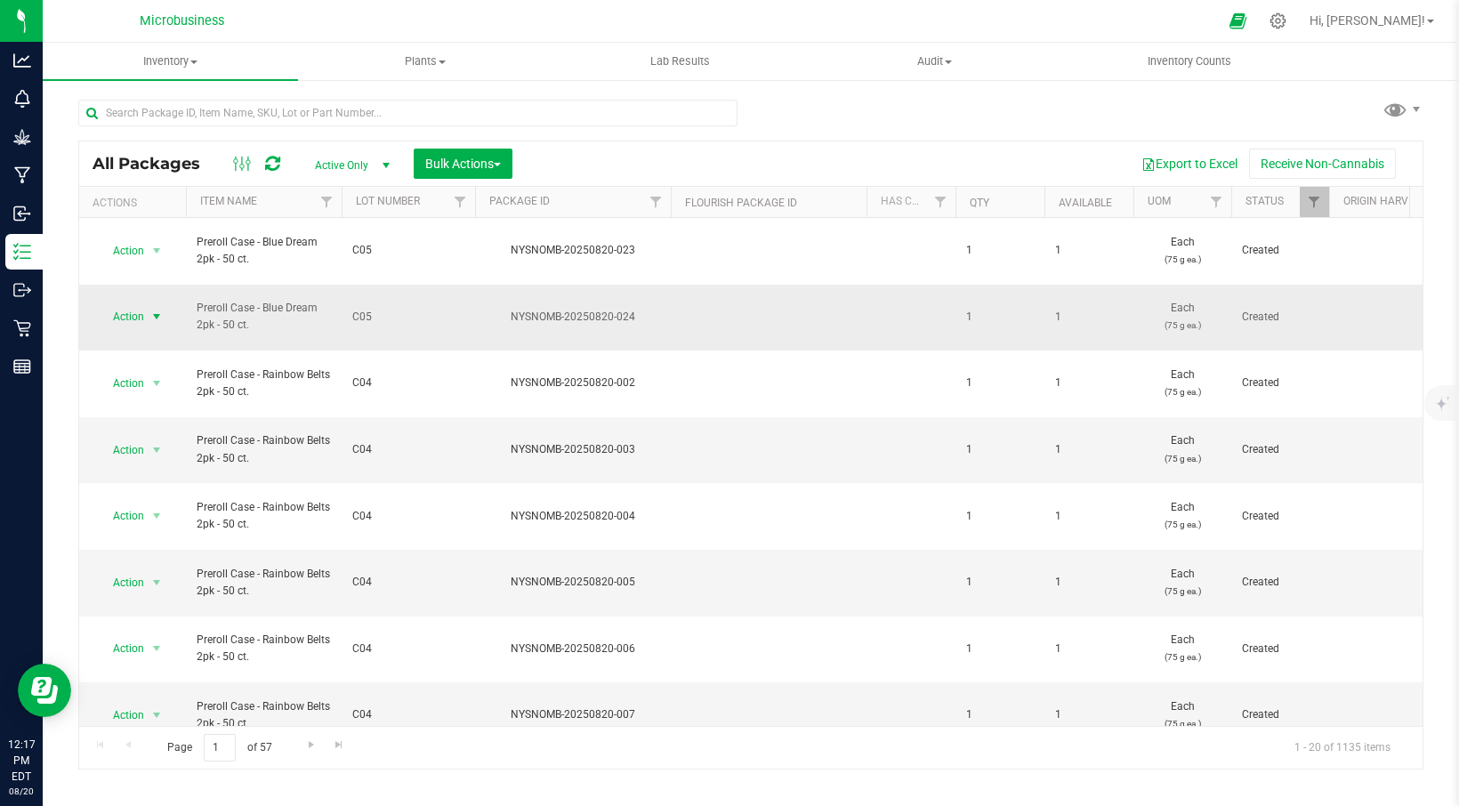
click at [163, 310] on span "select" at bounding box center [157, 317] width 14 height 14
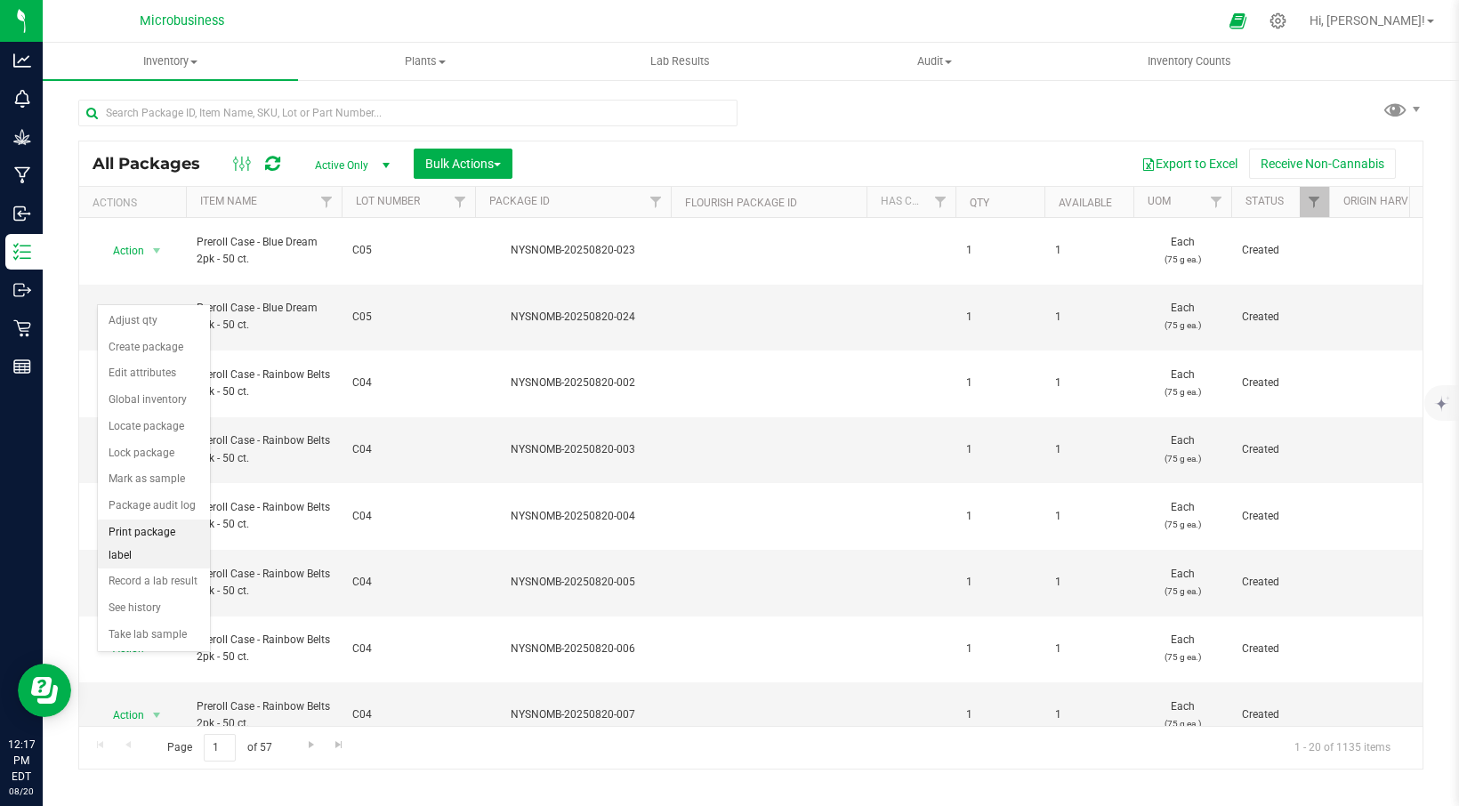
click at [148, 535] on li "Print package label" at bounding box center [154, 544] width 112 height 49
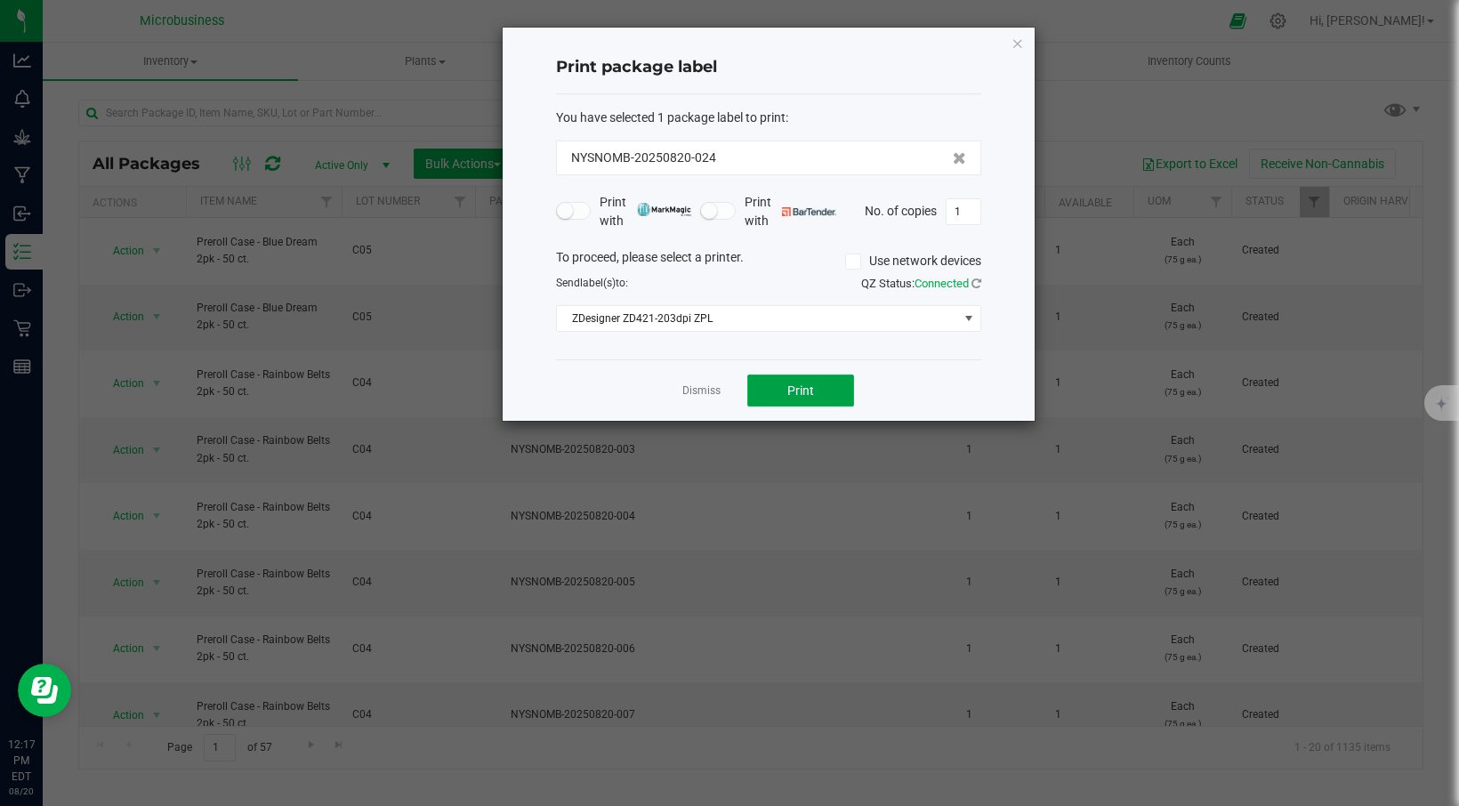
click at [779, 387] on button "Print" at bounding box center [801, 391] width 107 height 32
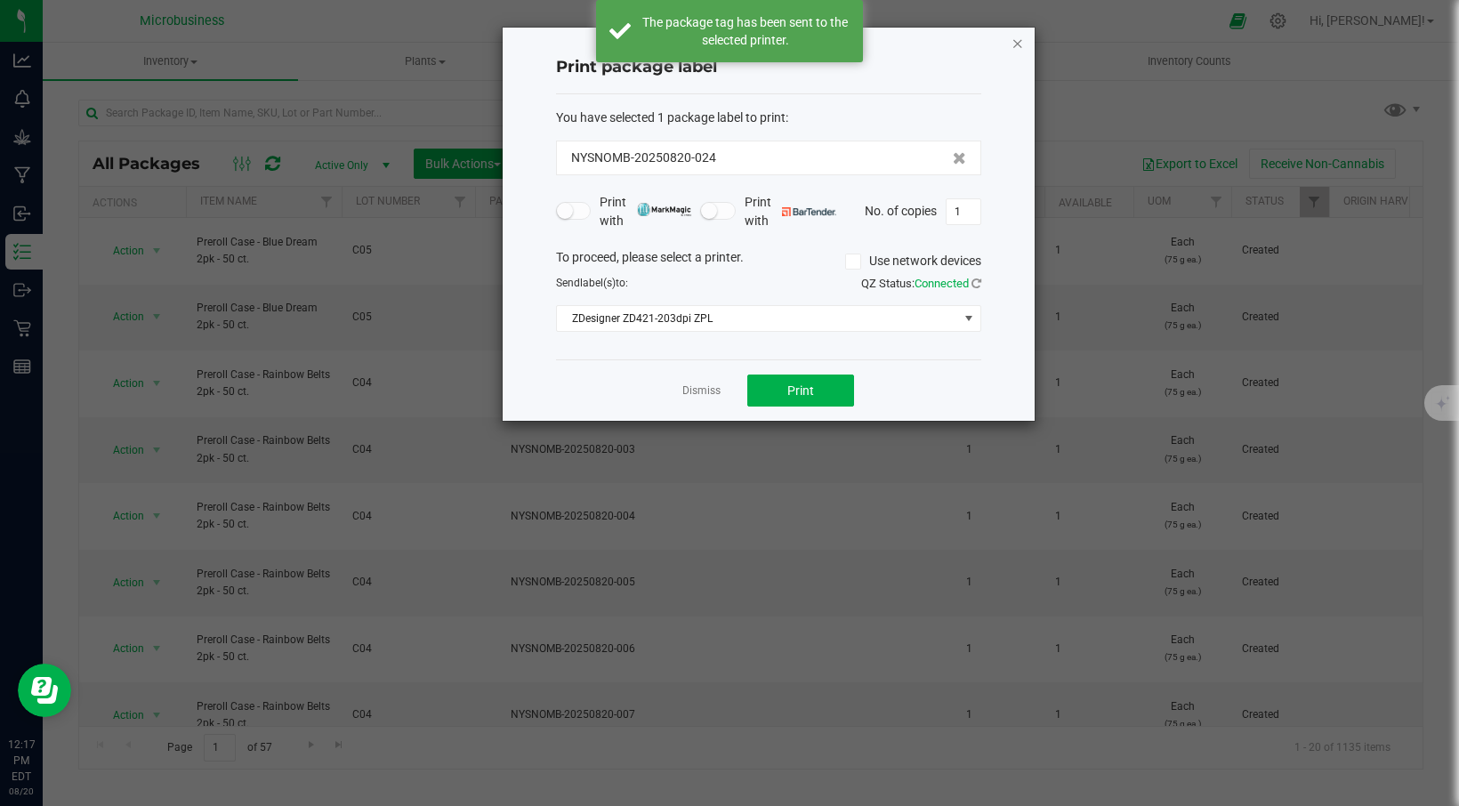
click at [1016, 40] on icon "button" at bounding box center [1018, 42] width 12 height 21
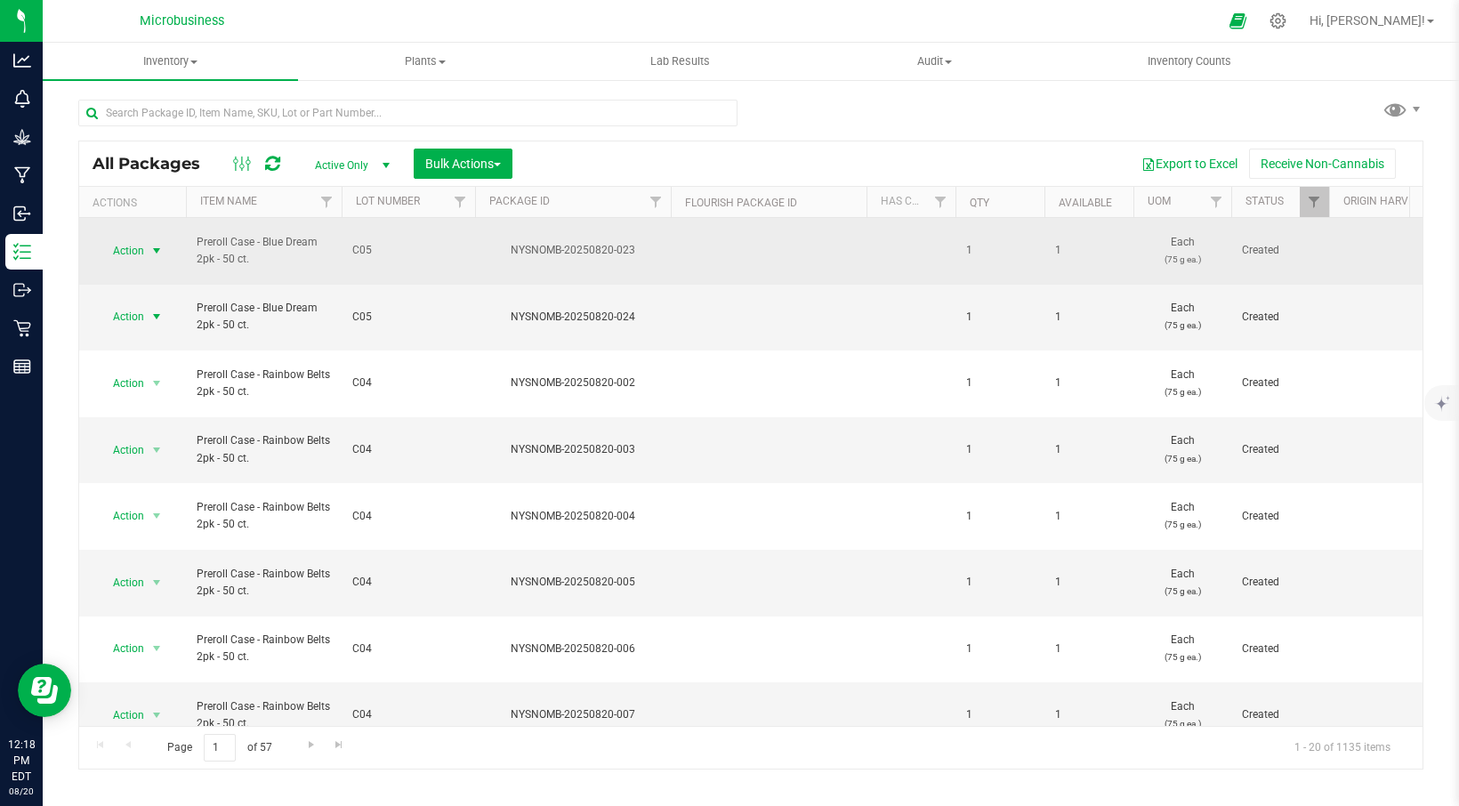
click at [152, 246] on span "select" at bounding box center [157, 251] width 14 height 14
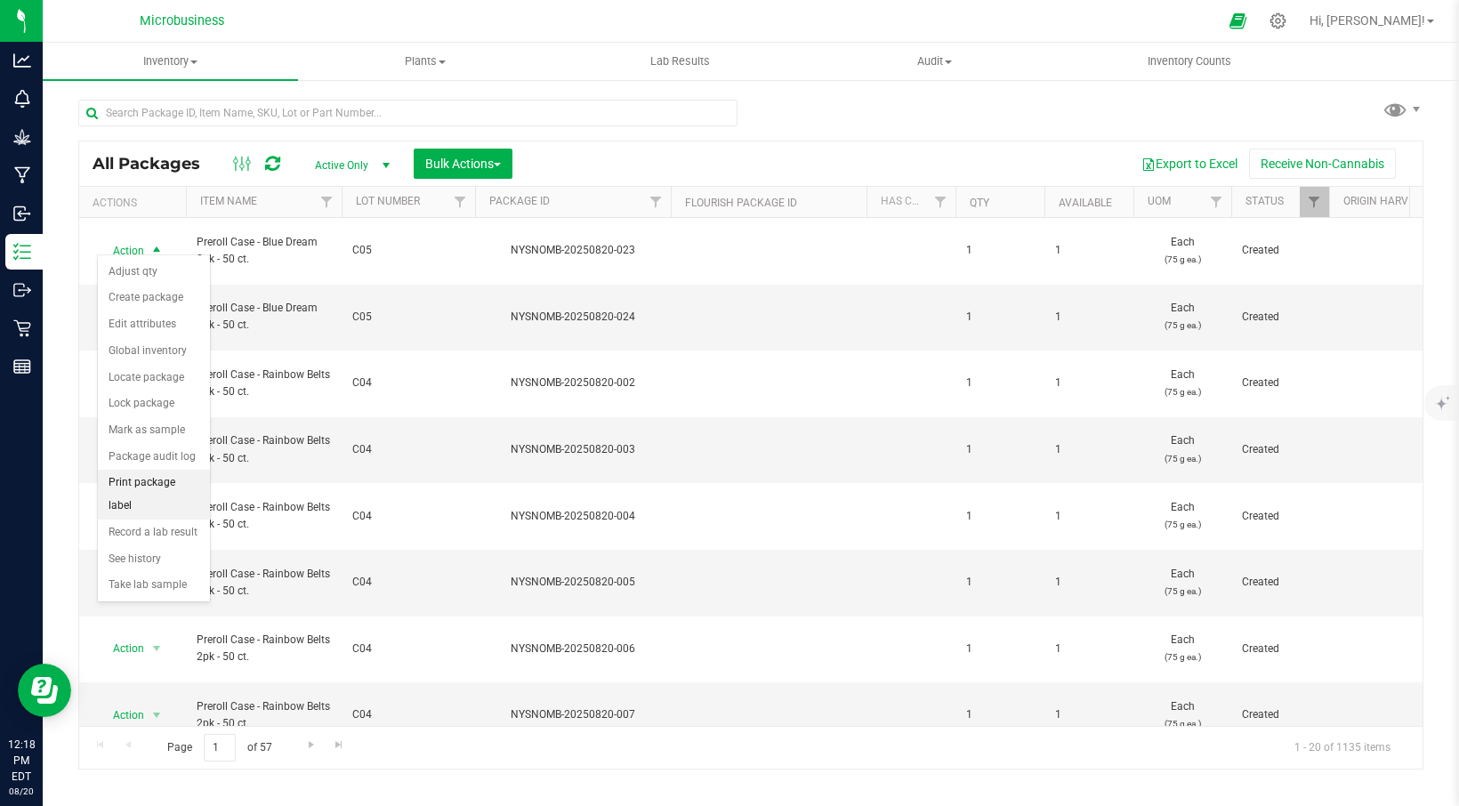
click at [148, 481] on li "Print package label" at bounding box center [154, 494] width 112 height 49
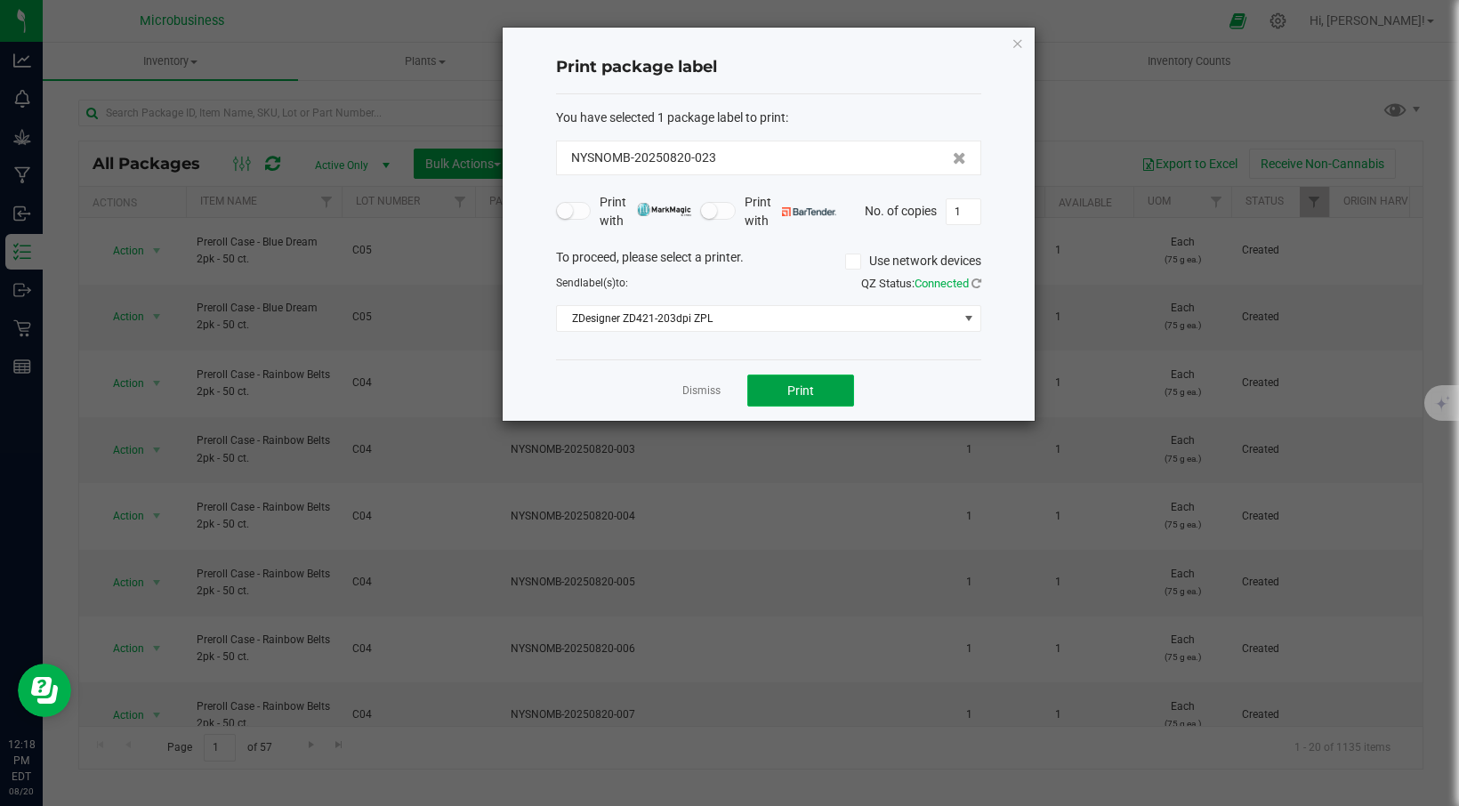
click at [788, 376] on button "Print" at bounding box center [801, 391] width 107 height 32
click at [1020, 47] on icon "button" at bounding box center [1018, 42] width 12 height 21
